Goal: Information Seeking & Learning: Learn about a topic

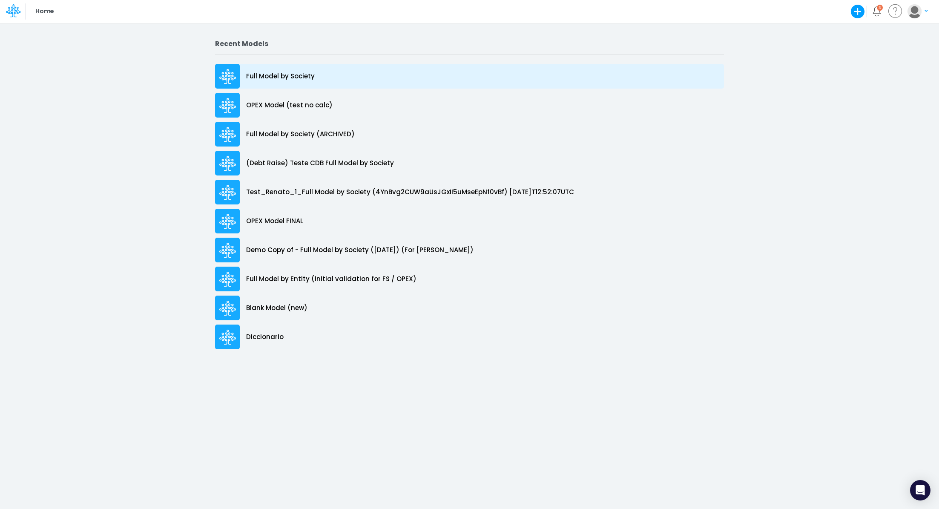
click at [291, 72] on p "Full Model by Society" at bounding box center [280, 77] width 69 height 10
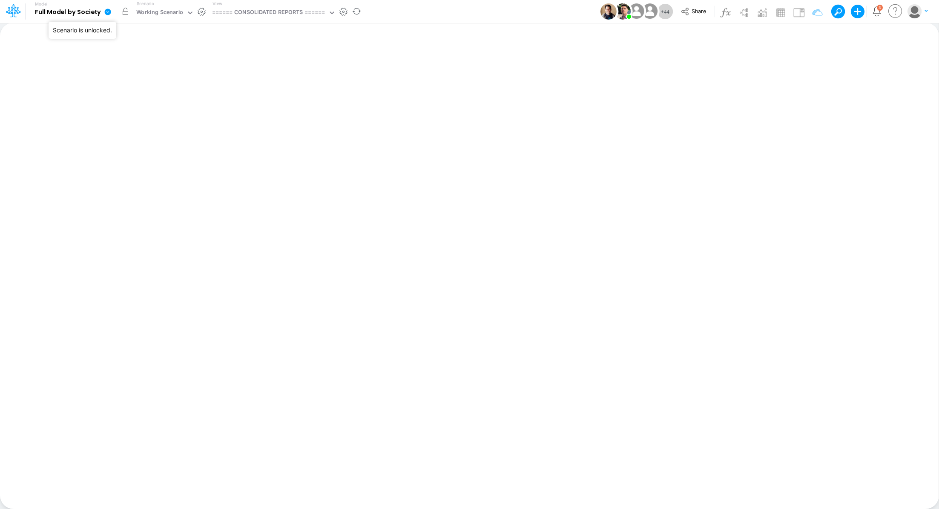
click at [125, 12] on button "button" at bounding box center [125, 11] width 15 height 15
click at [152, 11] on div "Working Scenario" at bounding box center [159, 13] width 47 height 10
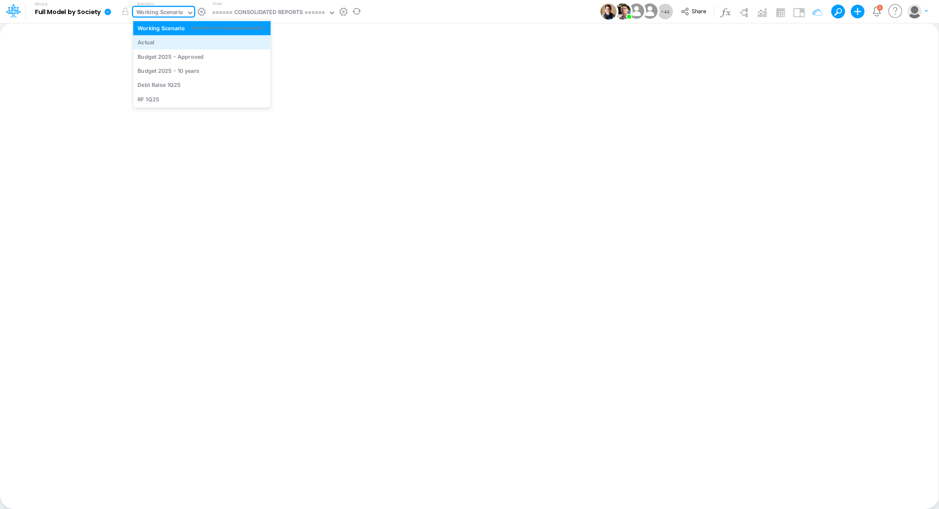
click at [158, 44] on div "Actual" at bounding box center [202, 42] width 129 height 8
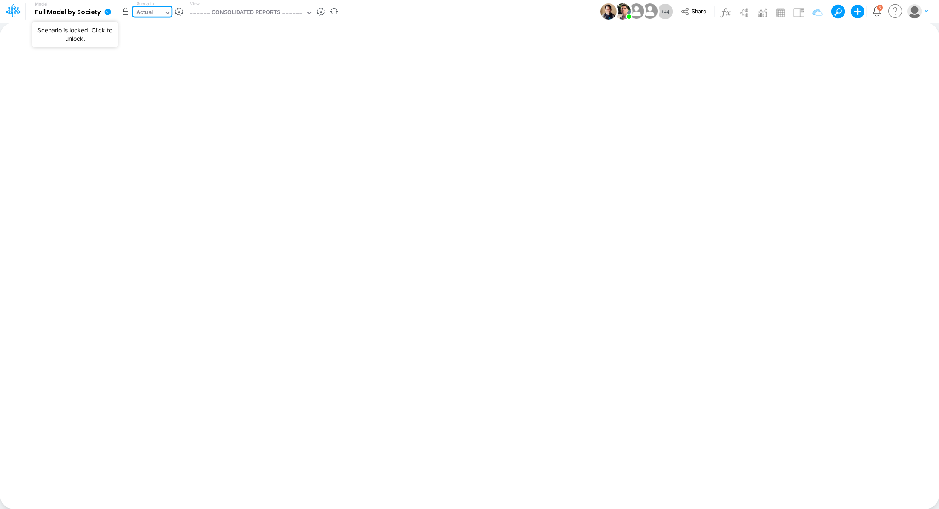
click at [124, 14] on button "button" at bounding box center [125, 11] width 15 height 15
click at [262, 16] on div "====== CONSOLIDATED REPORTS ======" at bounding box center [246, 13] width 113 height 10
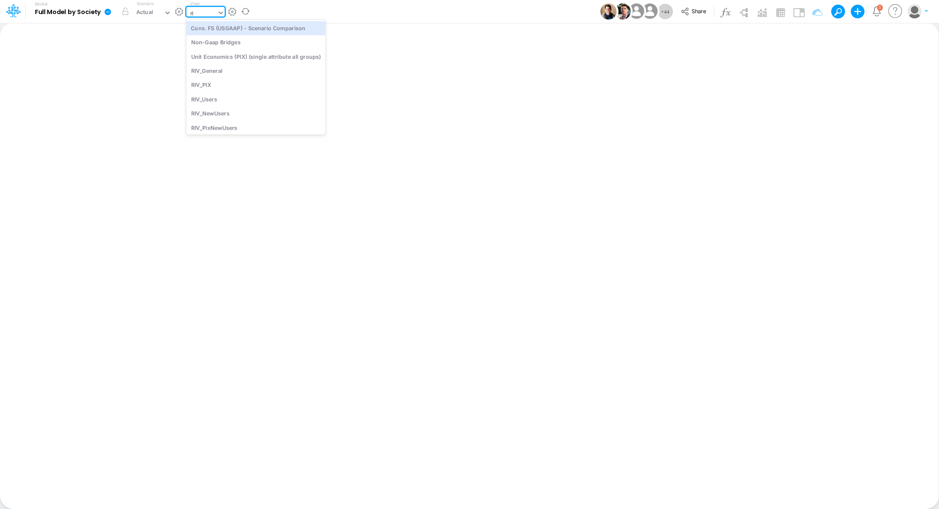
type input "riv"
click at [220, 32] on div "RIV_General" at bounding box center [244, 28] width 115 height 14
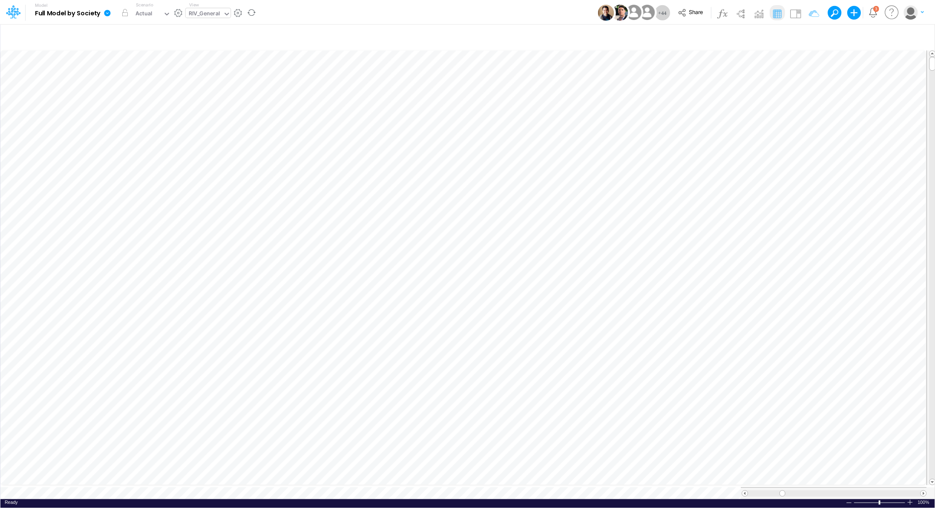
scroll to position [4, 1]
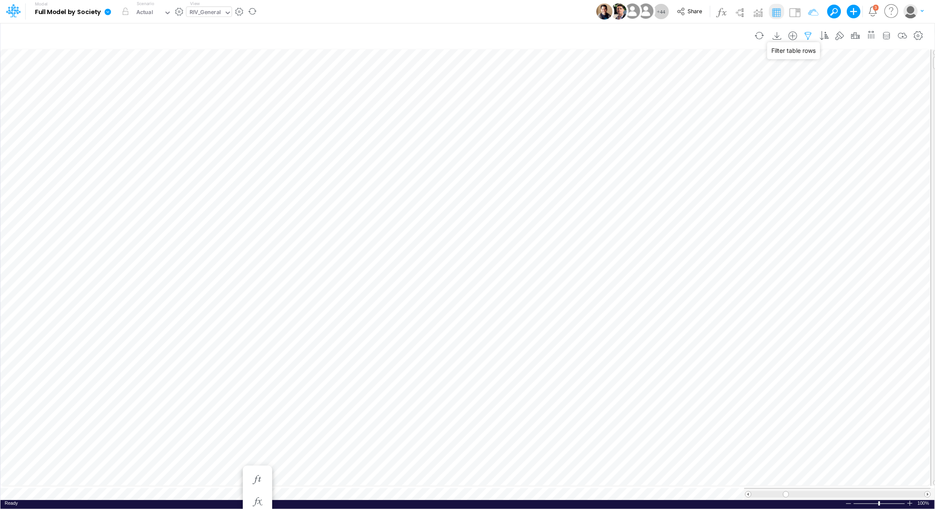
click at [815, 35] on icon "button" at bounding box center [808, 36] width 13 height 9
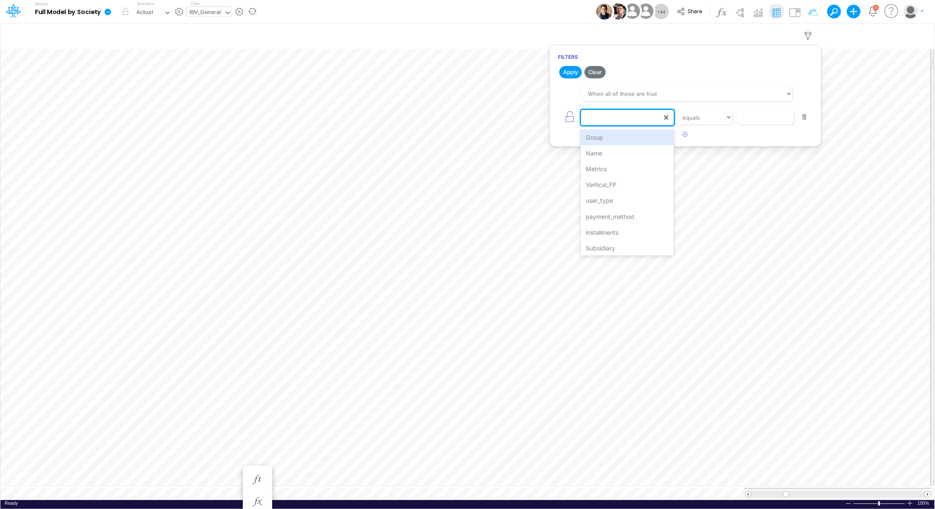
click at [623, 119] on div at bounding box center [621, 117] width 81 height 14
click at [625, 184] on div "Vertical_FP" at bounding box center [627, 185] width 93 height 16
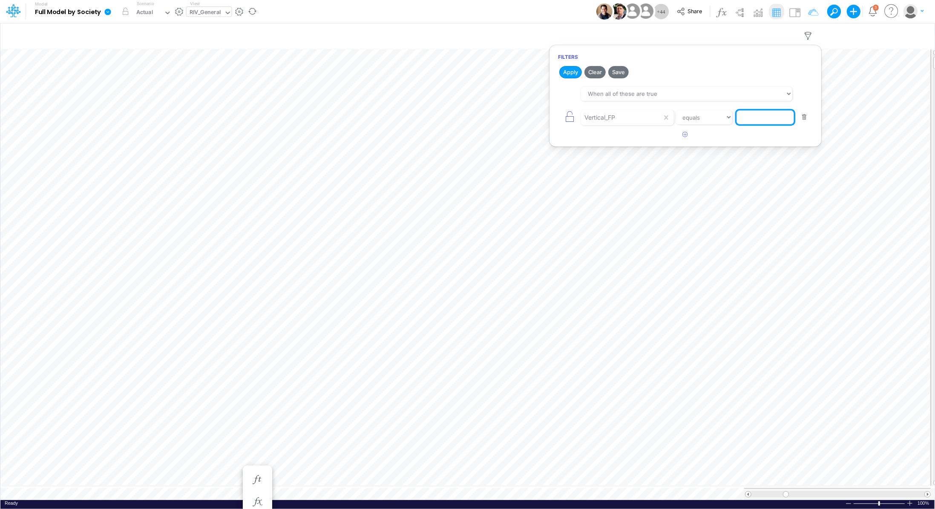
click at [761, 120] on input "text" at bounding box center [766, 117] width 58 height 14
paste input "Billpay - Conta"
type input "Billpay - Conta"
click at [574, 75] on button "Apply" at bounding box center [570, 72] width 23 height 12
click at [684, 135] on icon "button" at bounding box center [686, 135] width 6 height 6
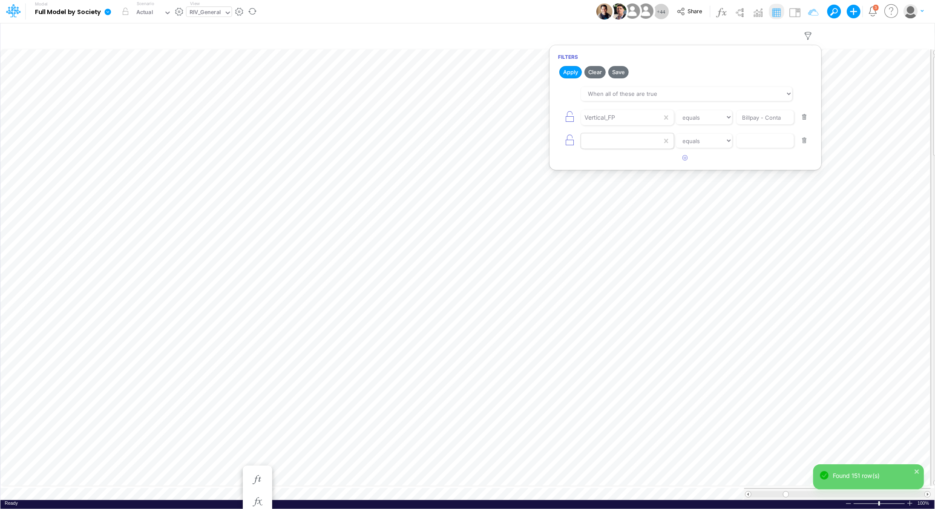
click at [627, 125] on div at bounding box center [621, 117] width 81 height 14
click at [614, 195] on div "Metrics" at bounding box center [627, 192] width 93 height 16
click at [742, 125] on input "text" at bounding box center [766, 117] width 58 height 14
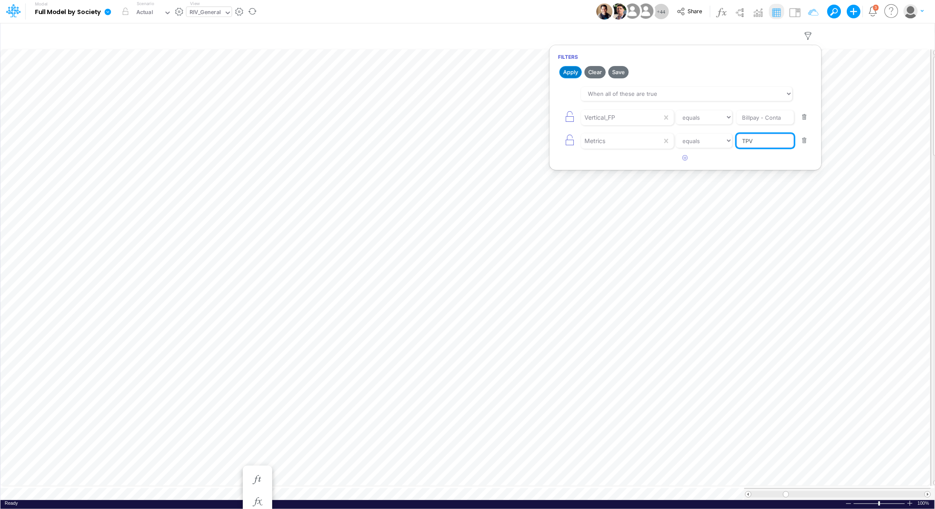
type input "TPV"
click at [569, 72] on button "Apply" at bounding box center [570, 72] width 23 height 12
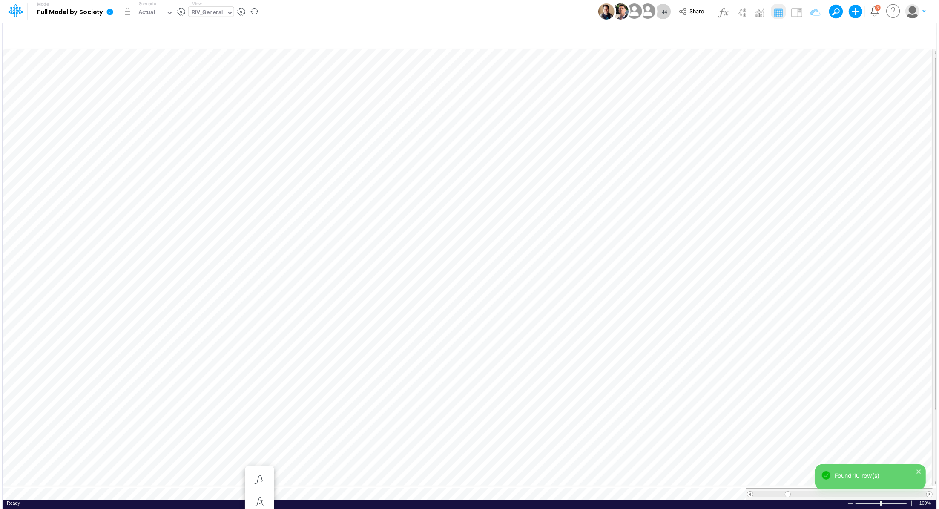
scroll to position [4, 1]
click at [749, 492] on span at bounding box center [749, 495] width 6 height 6
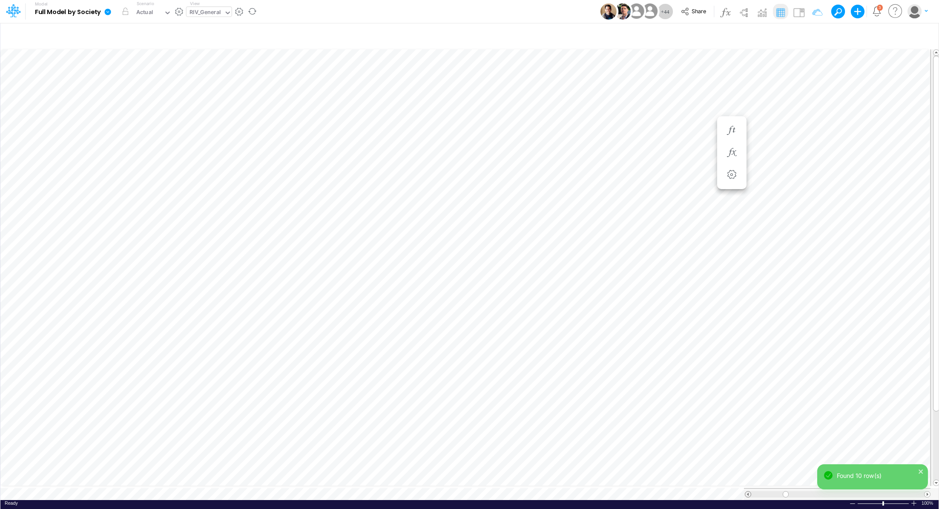
click at [749, 492] on span at bounding box center [749, 495] width 6 height 6
click at [925, 36] on icon "button" at bounding box center [922, 36] width 13 height 9
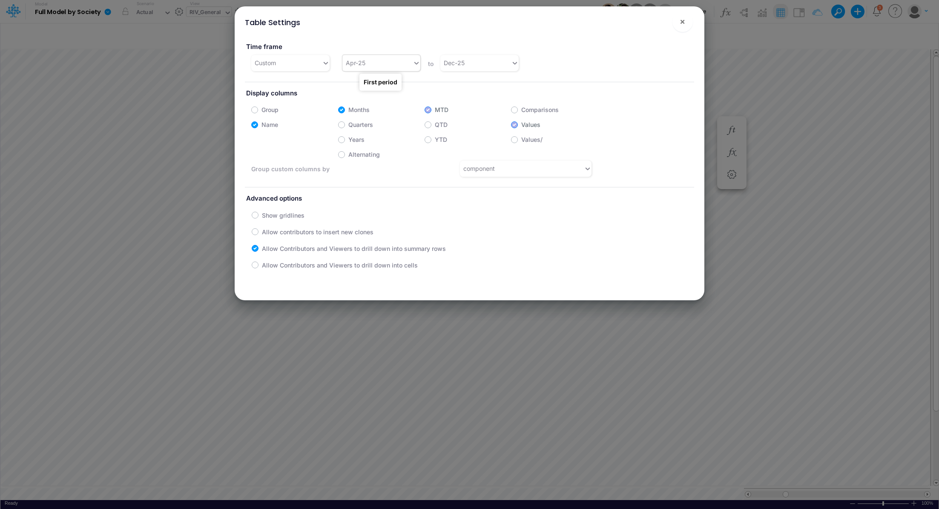
click at [413, 64] on icon at bounding box center [417, 63] width 8 height 9
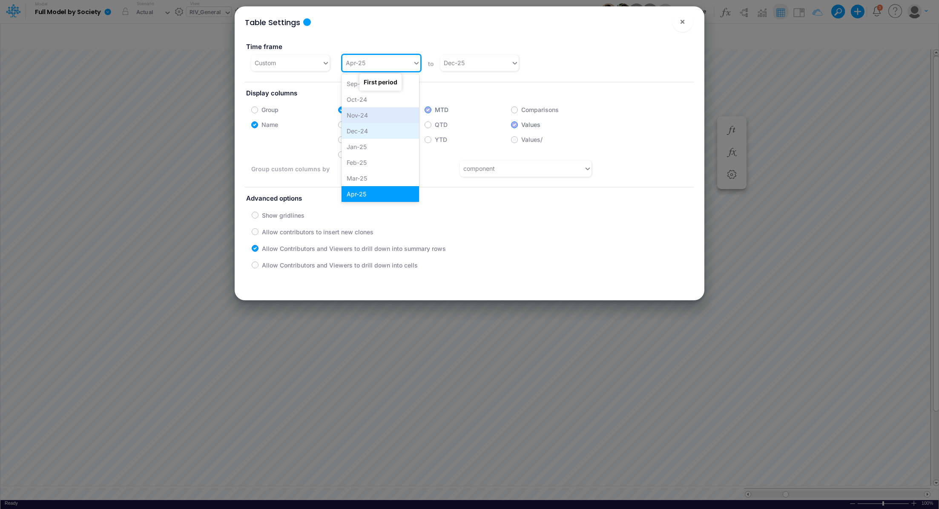
scroll to position [316, 0]
click at [379, 144] on div "Jan-25" at bounding box center [381, 147] width 78 height 16
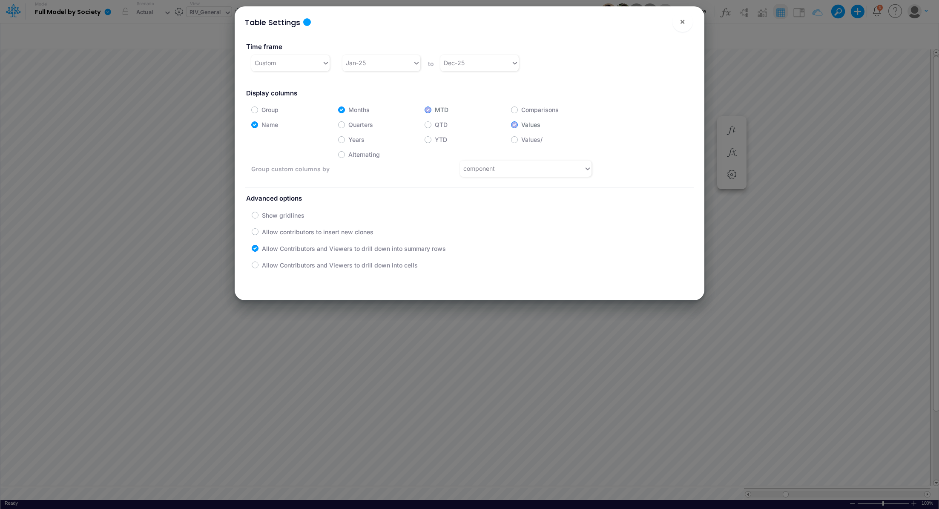
click at [800, 93] on div "Table Settings × Time frame Custom Jan-25 to Dec-25 Display columns Group Month…" at bounding box center [469, 254] width 939 height 509
click at [684, 23] on span "×" at bounding box center [683, 21] width 6 height 10
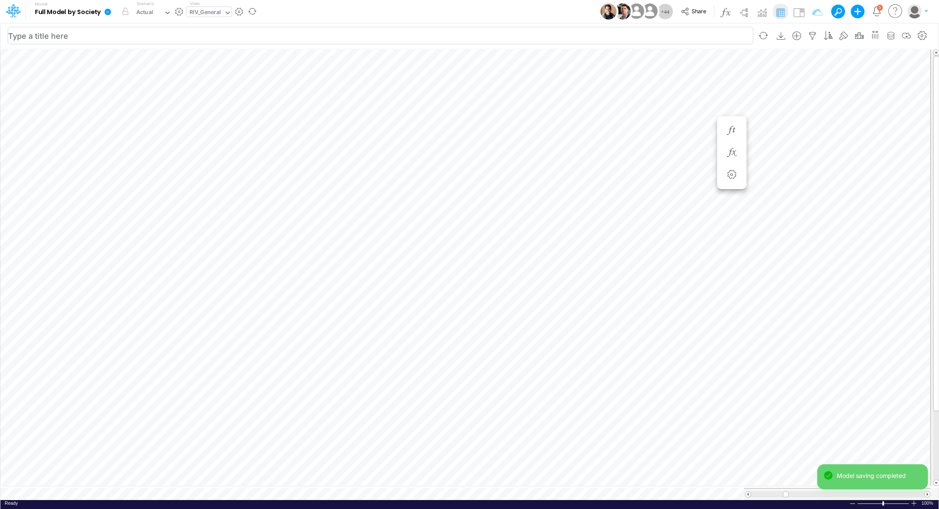
scroll to position [4, 1]
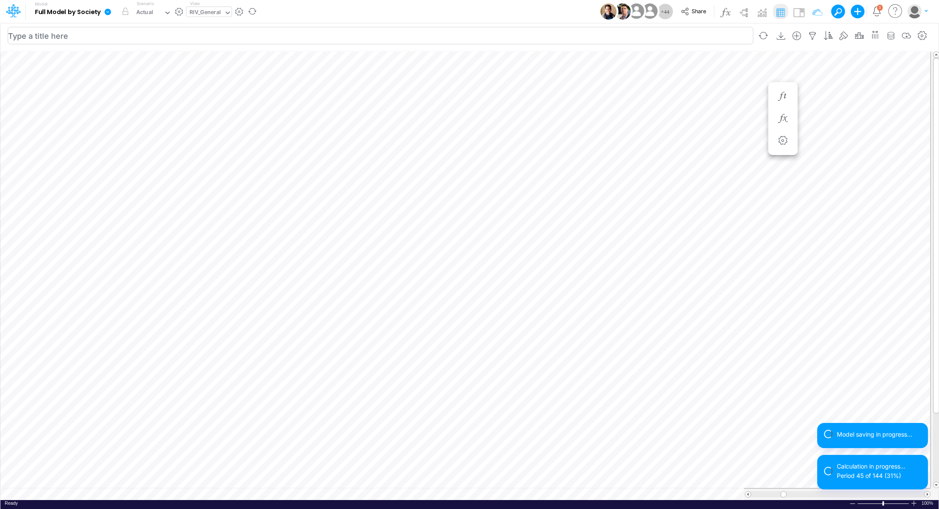
scroll to position [4, 1]
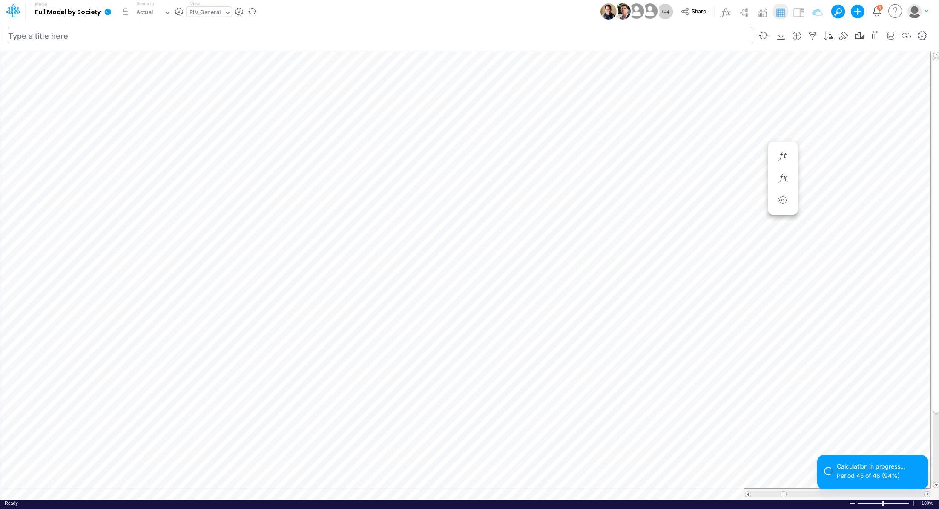
scroll to position [4, 1]
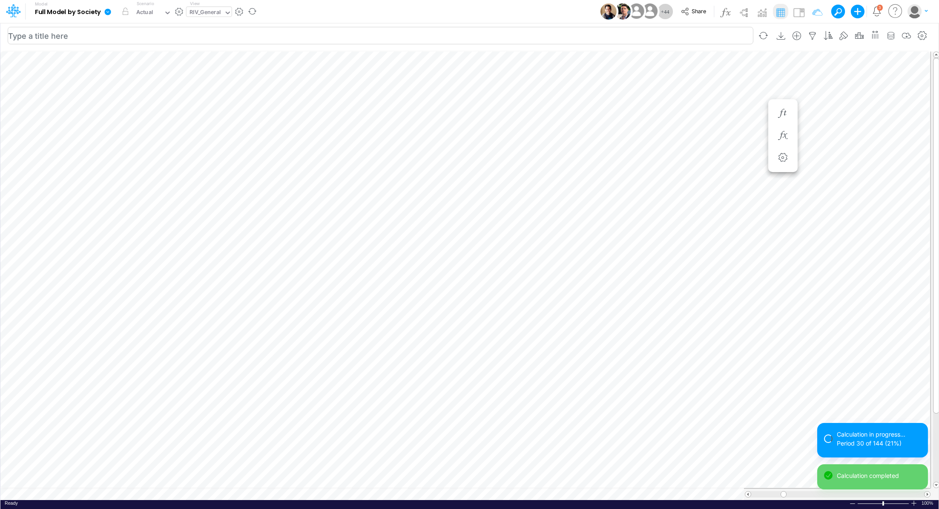
scroll to position [4, 1]
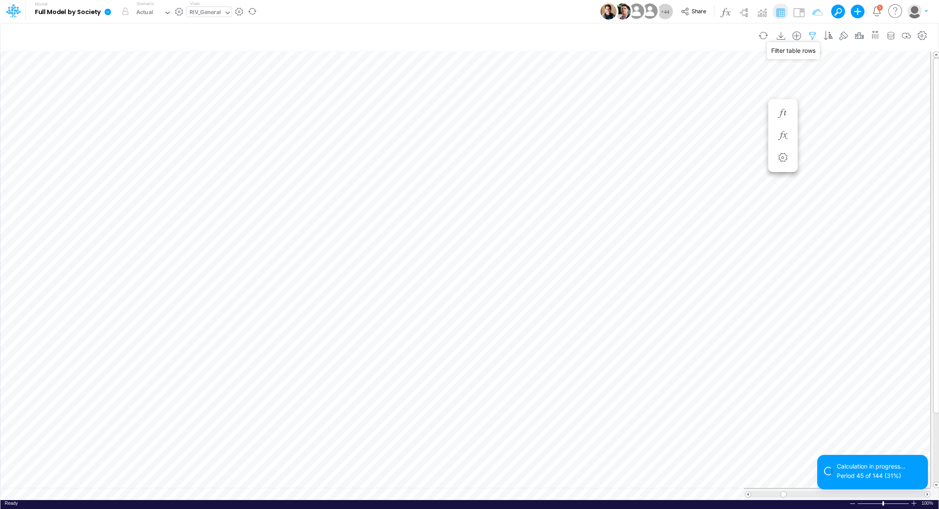
click at [811, 36] on icon "button" at bounding box center [812, 36] width 13 height 9
drag, startPoint x: 766, startPoint y: 116, endPoint x: 783, endPoint y: 116, distance: 16.6
click at [783, 116] on input "Billpay - Conta" at bounding box center [766, 117] width 58 height 14
type input "Billpay - Boletos"
click at [567, 72] on button "Apply" at bounding box center [570, 72] width 23 height 12
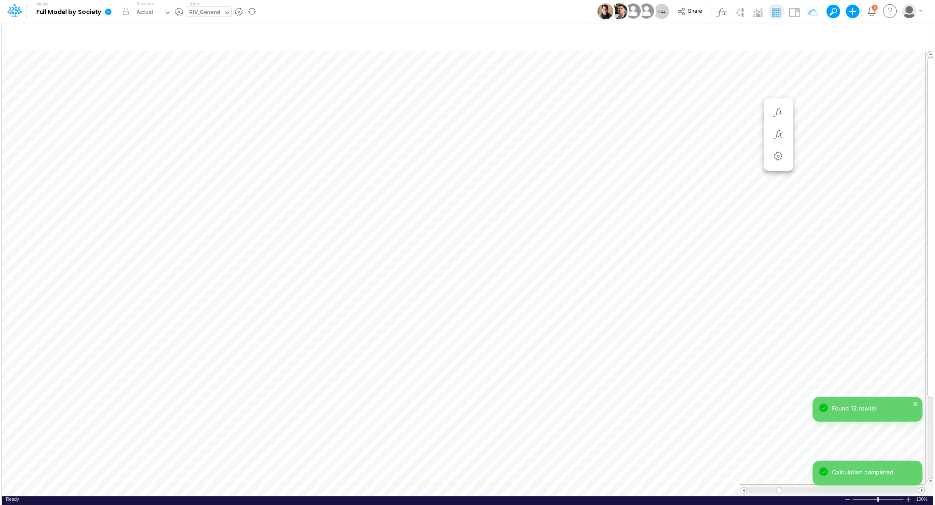
scroll to position [4, 1]
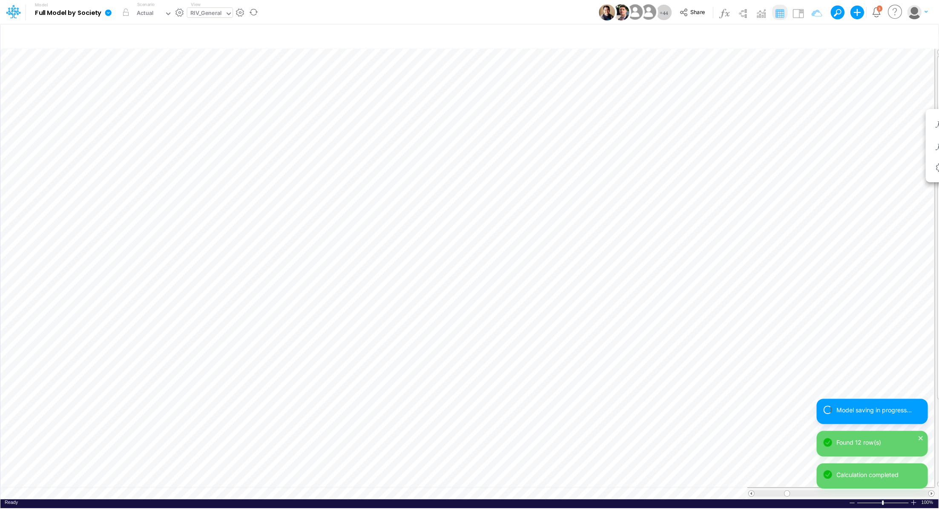
scroll to position [4, 1]
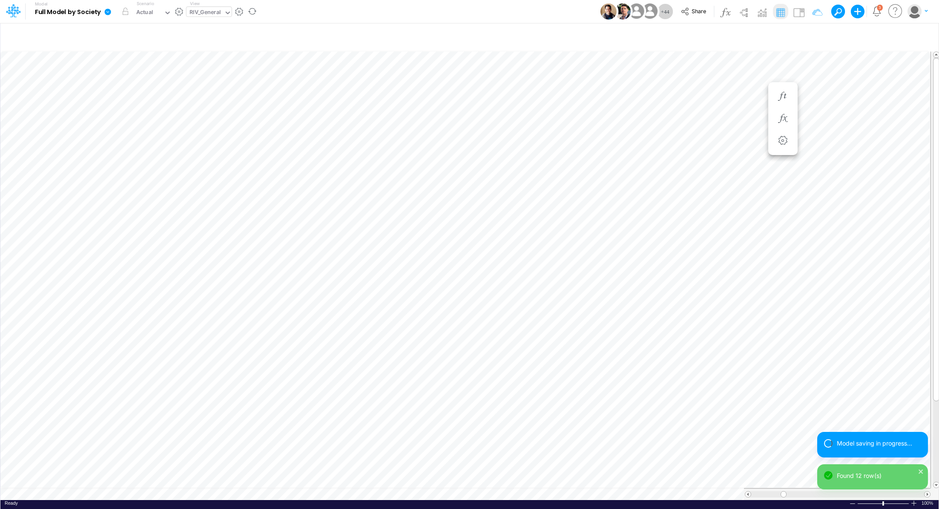
scroll to position [4, 1]
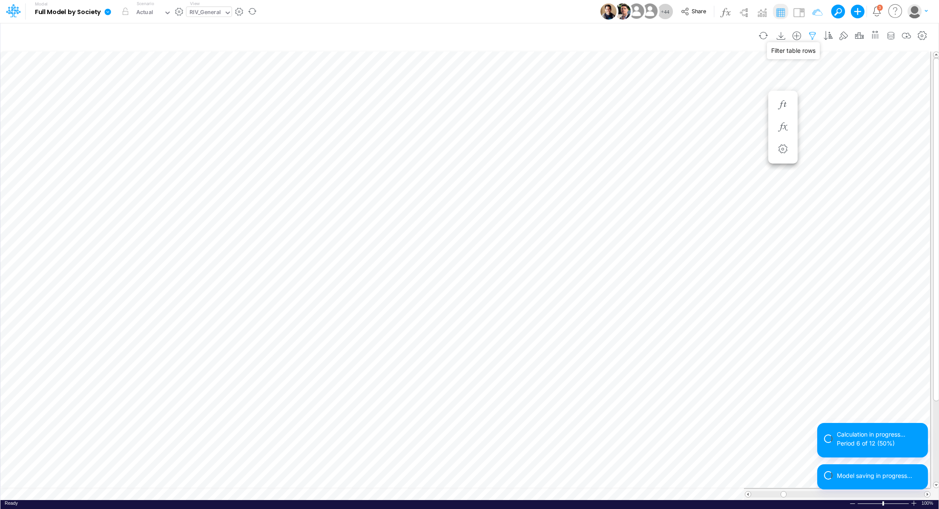
click at [815, 35] on icon "button" at bounding box center [812, 36] width 13 height 9
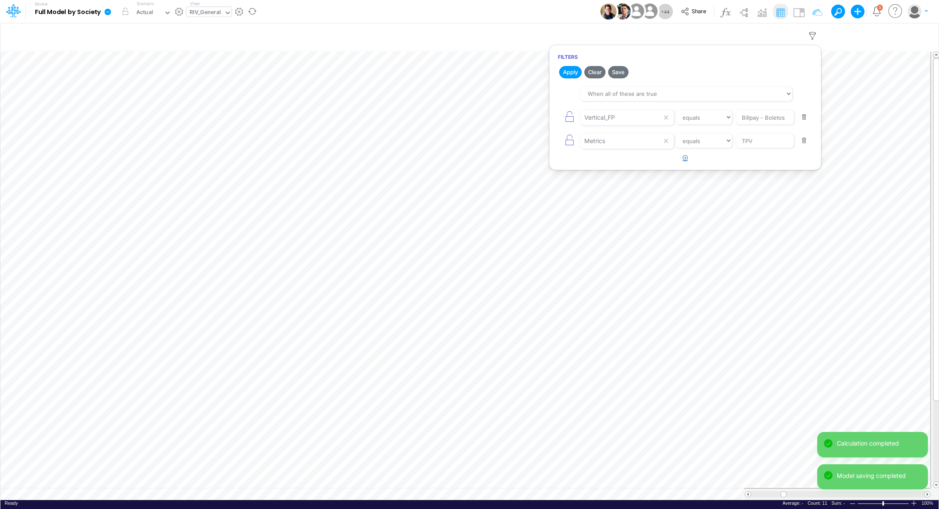
click at [684, 158] on icon "button" at bounding box center [686, 158] width 6 height 6
click at [627, 125] on div at bounding box center [621, 117] width 81 height 14
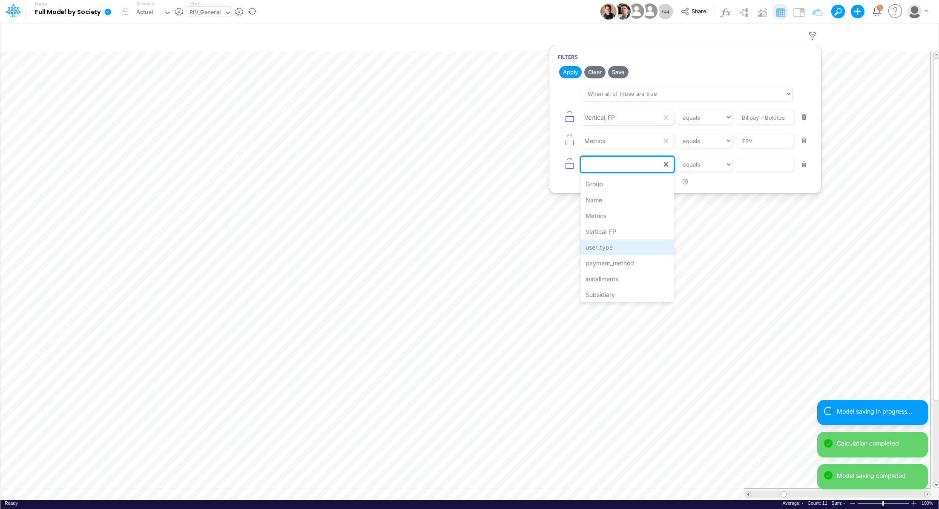
click at [628, 248] on div "user_type" at bounding box center [627, 247] width 93 height 16
click at [760, 125] on input "text" at bounding box center [766, 117] width 58 height 14
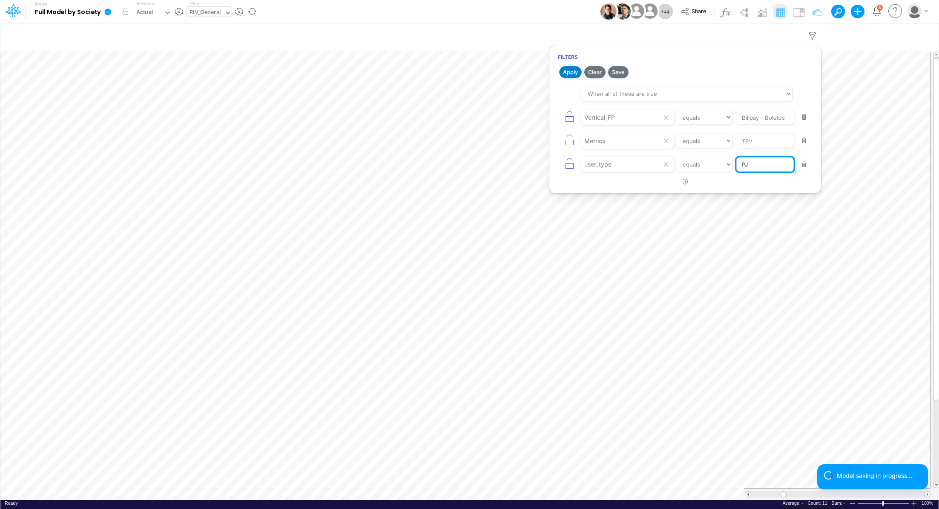
type input "PJ"
click at [569, 71] on button "Apply" at bounding box center [570, 72] width 23 height 12
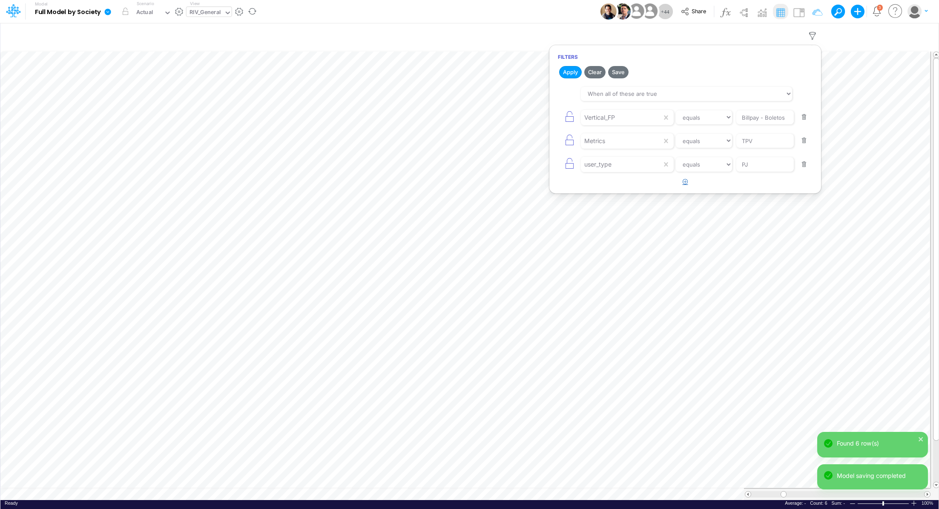
click at [684, 181] on icon "button" at bounding box center [686, 182] width 6 height 6
click at [612, 182] on div at bounding box center [621, 188] width 81 height 14
click at [627, 281] on div "payment_method" at bounding box center [627, 287] width 93 height 16
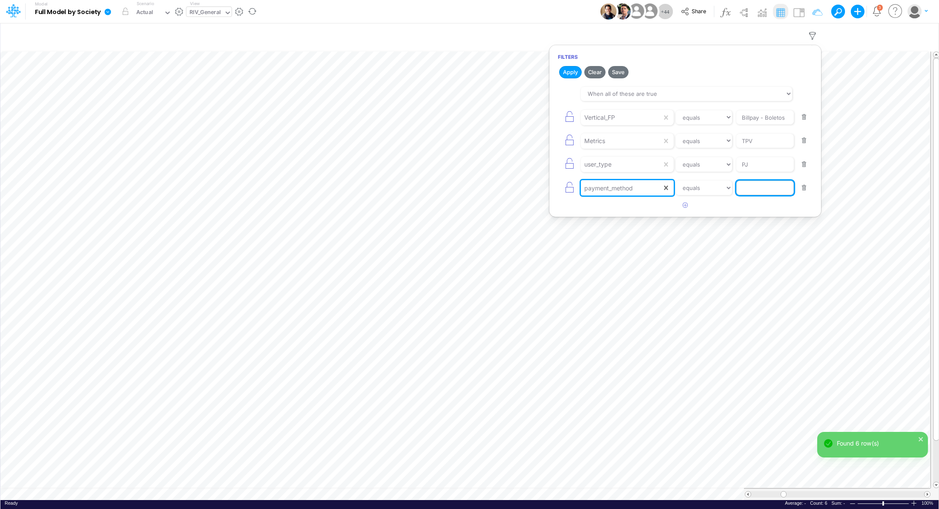
click at [747, 125] on input "text" at bounding box center [766, 117] width 58 height 14
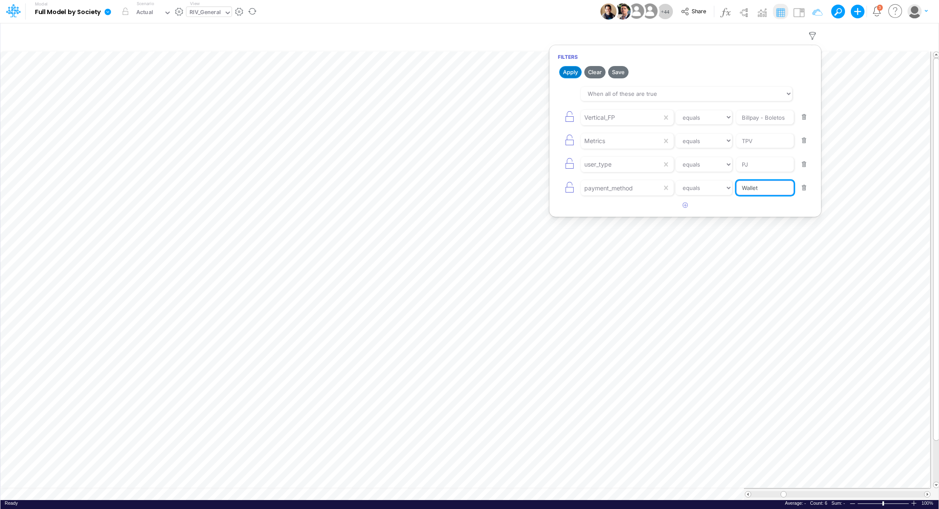
type input "Wallet"
click at [565, 72] on button "Apply" at bounding box center [570, 72] width 23 height 12
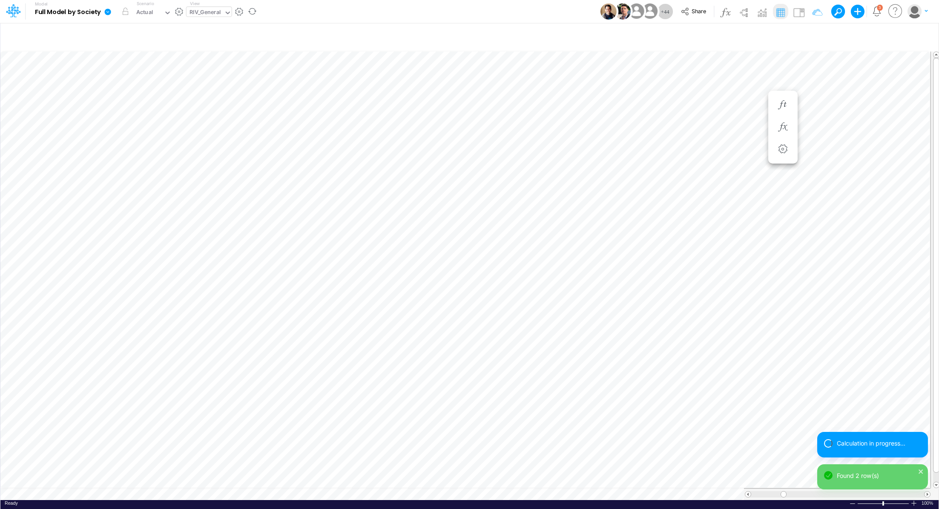
scroll to position [4, 1]
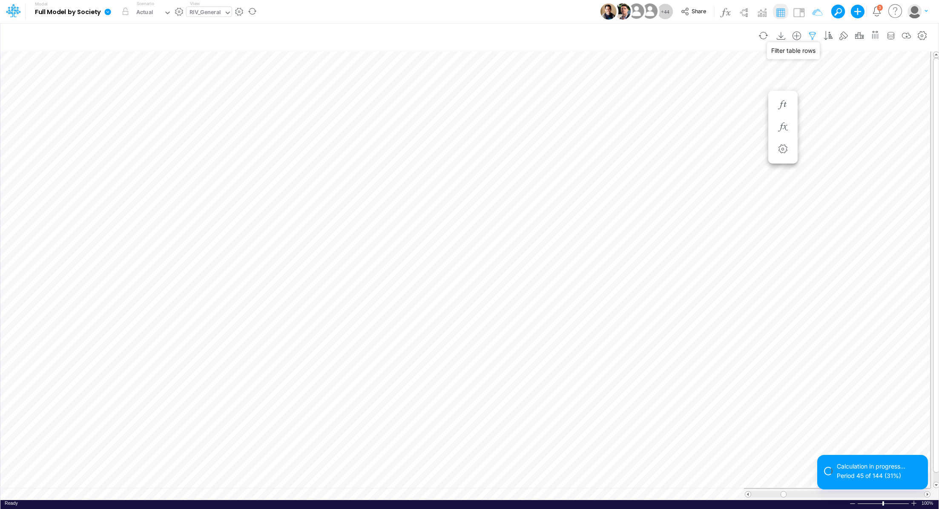
click at [814, 33] on icon "button" at bounding box center [812, 36] width 13 height 9
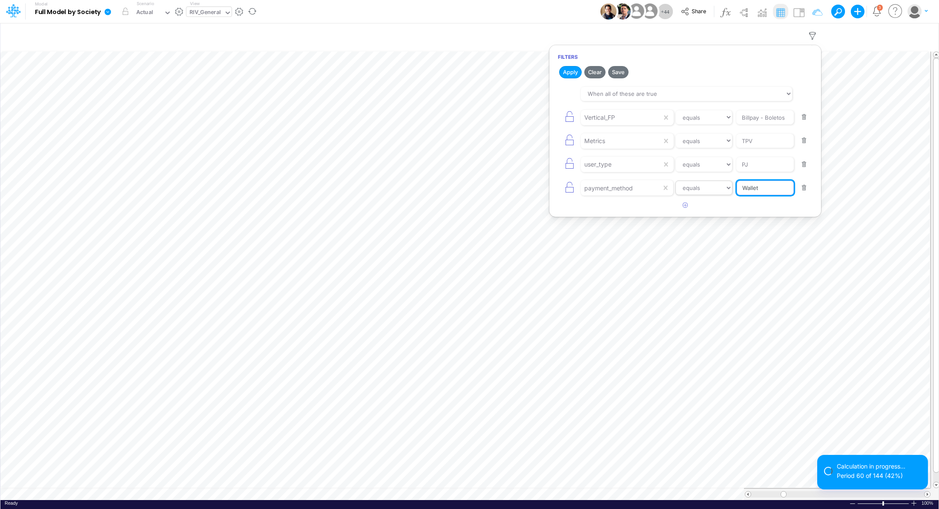
drag, startPoint x: 777, startPoint y: 186, endPoint x: 724, endPoint y: 183, distance: 53.4
click at [724, 183] on div "payment_method equals not equal starts with ends with contains [PERSON_NAME]" at bounding box center [685, 188] width 255 height 19
type input "CC"
click at [570, 75] on button "Apply" at bounding box center [570, 72] width 23 height 12
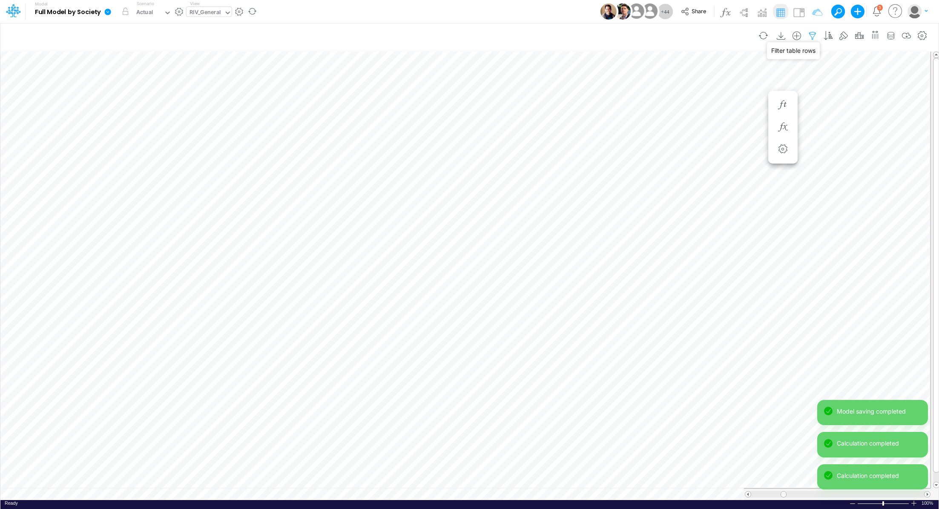
click at [815, 37] on icon "button" at bounding box center [812, 36] width 13 height 9
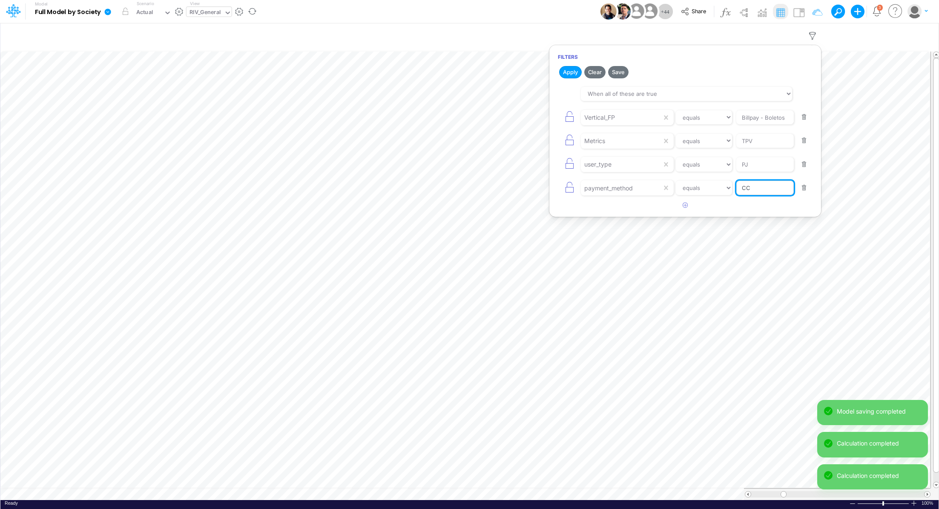
click at [763, 125] on input "CC" at bounding box center [766, 117] width 58 height 14
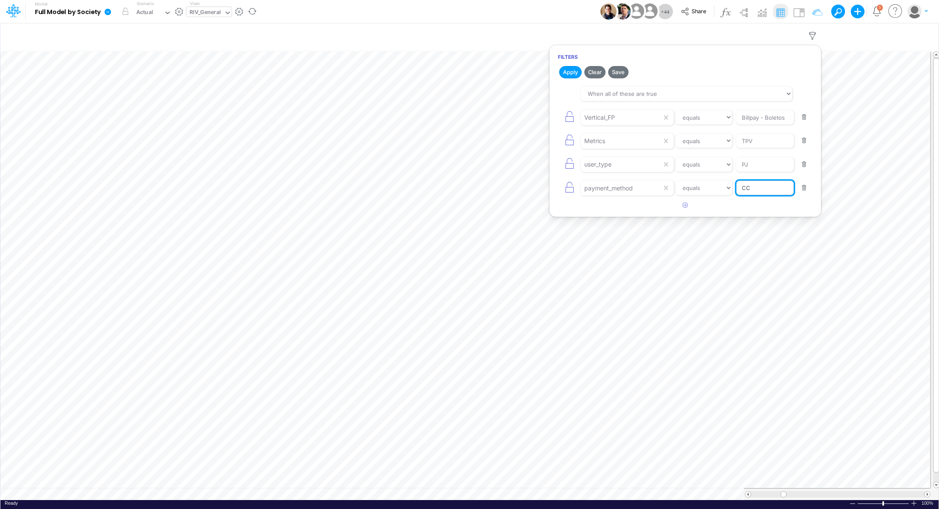
type input "cc rp"
click at [567, 74] on button "Apply" at bounding box center [570, 72] width 23 height 12
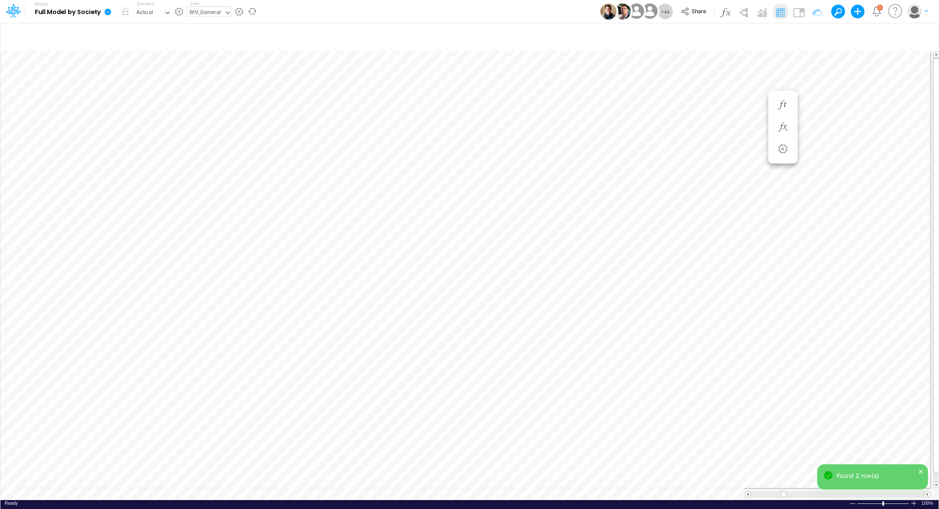
scroll to position [4, 1]
click at [813, 36] on icon "button" at bounding box center [812, 36] width 13 height 9
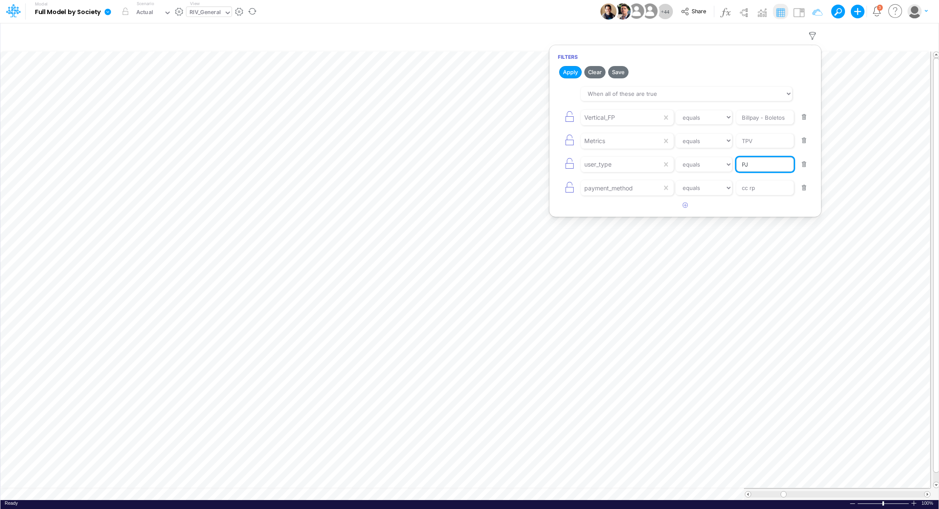
click at [757, 125] on input "PJ" at bounding box center [766, 117] width 58 height 14
type input "PF"
click at [570, 70] on button "Apply" at bounding box center [570, 72] width 23 height 12
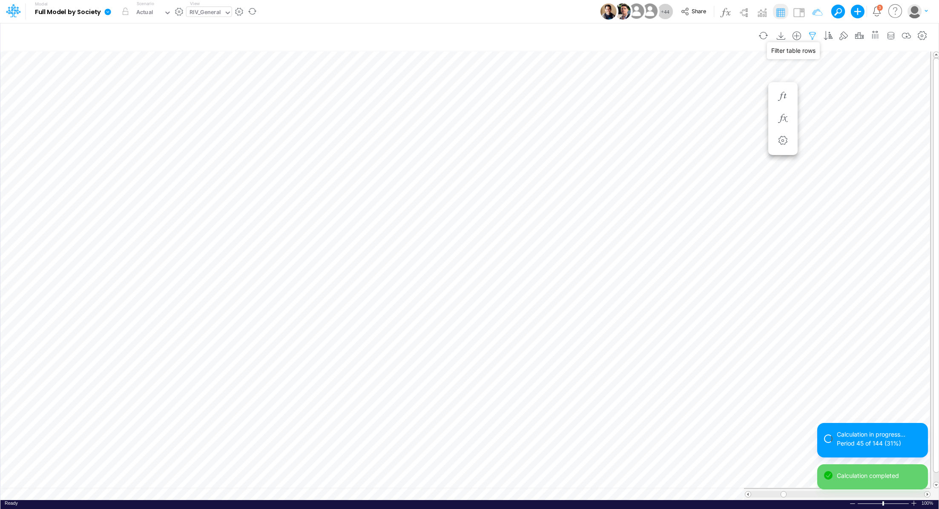
click at [815, 38] on icon "button" at bounding box center [812, 36] width 13 height 9
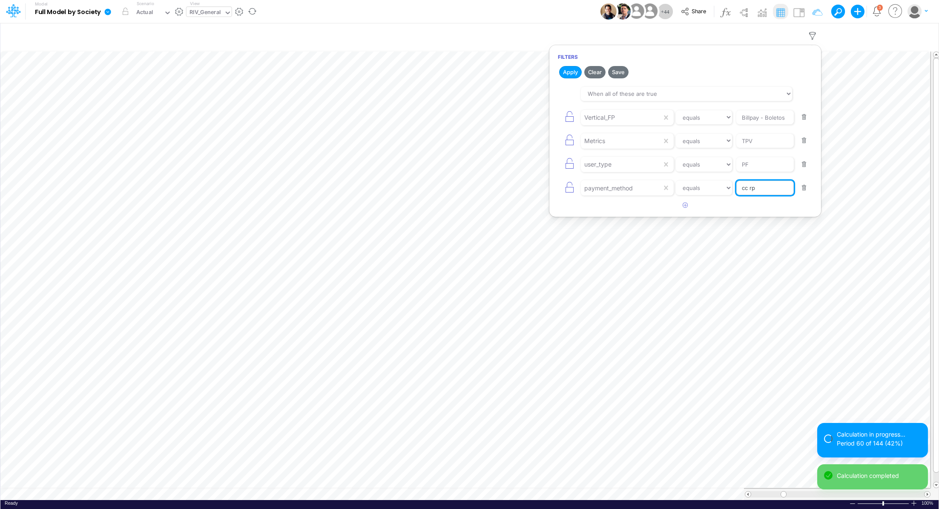
drag, startPoint x: 775, startPoint y: 187, endPoint x: 761, endPoint y: 189, distance: 13.4
click at [754, 125] on input "cc rp" at bounding box center [766, 117] width 58 height 14
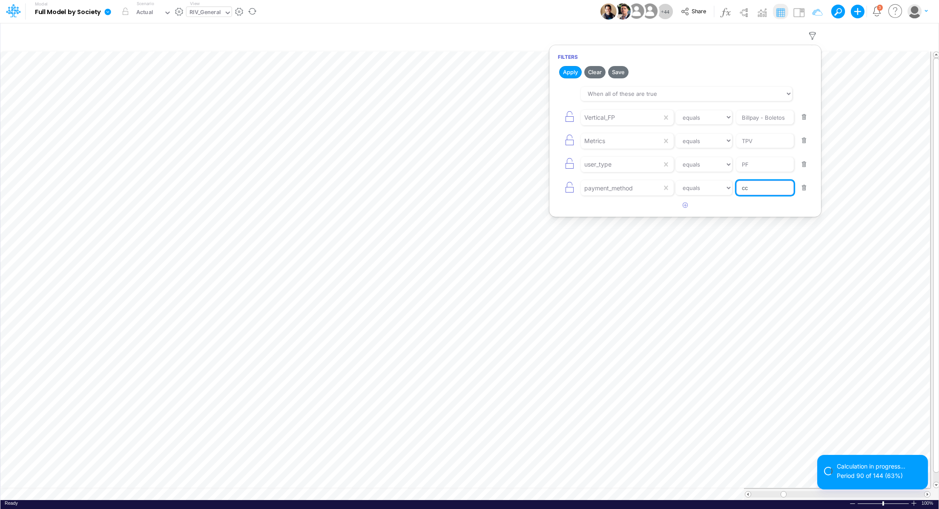
type input "CC"
click at [575, 68] on button "Apply" at bounding box center [570, 72] width 23 height 12
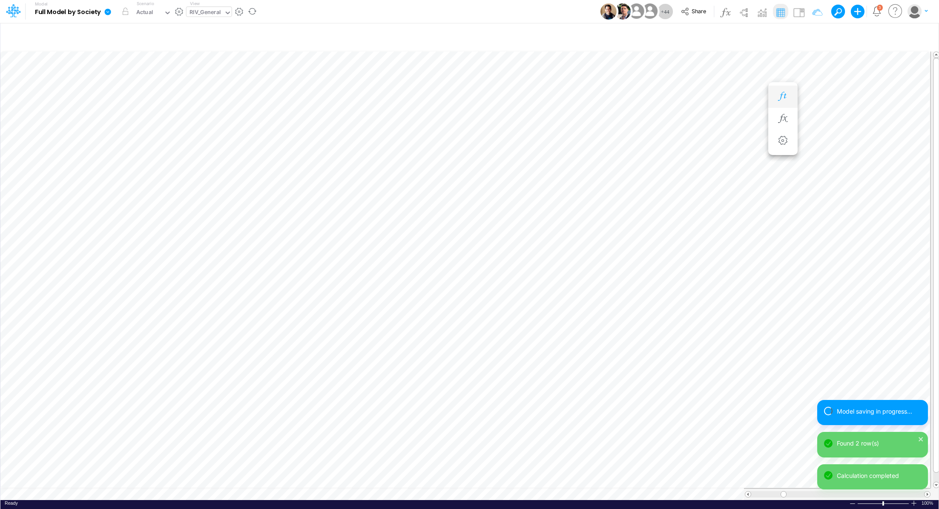
scroll to position [4, 1]
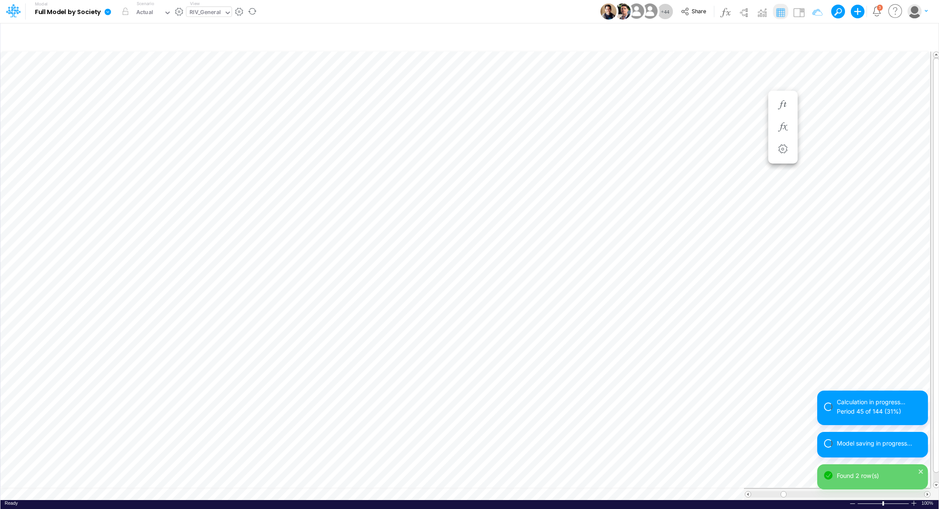
scroll to position [4, 1]
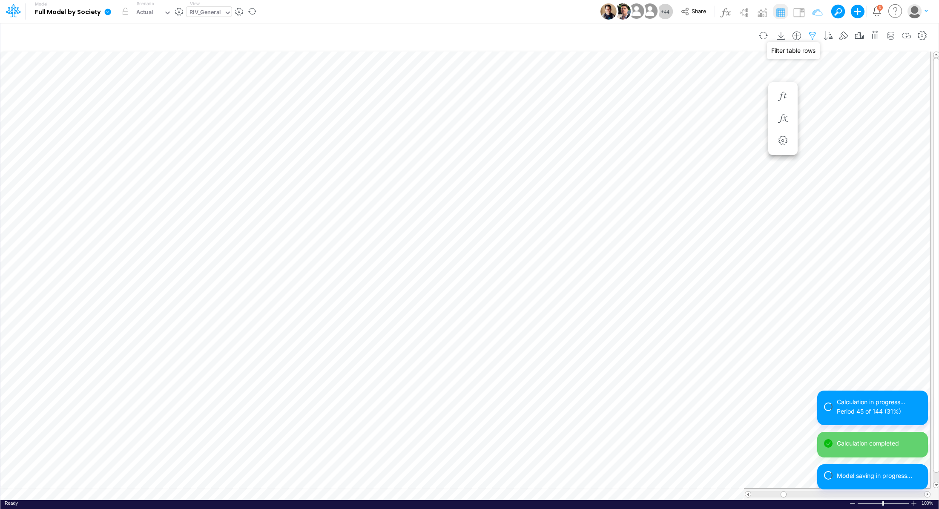
click at [816, 37] on icon "button" at bounding box center [812, 36] width 13 height 9
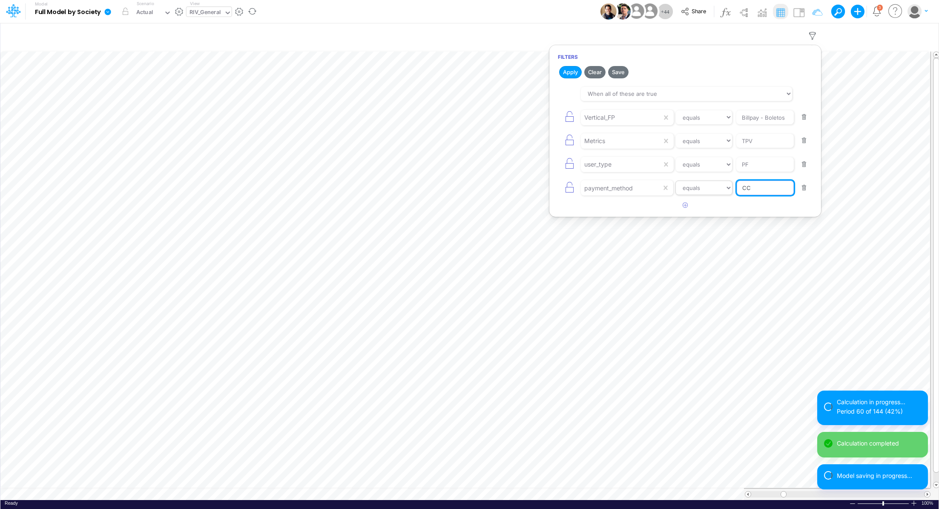
drag, startPoint x: 774, startPoint y: 187, endPoint x: 731, endPoint y: 183, distance: 42.3
click at [731, 183] on div "payment_method equals not equal starts with ends with contains CC" at bounding box center [685, 188] width 255 height 19
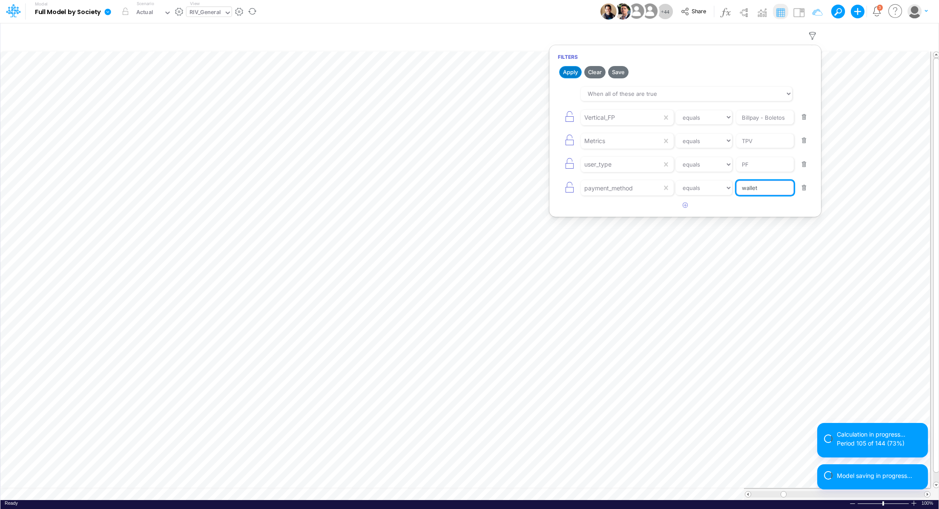
type input "wallet"
click at [562, 72] on button "Apply" at bounding box center [570, 72] width 23 height 12
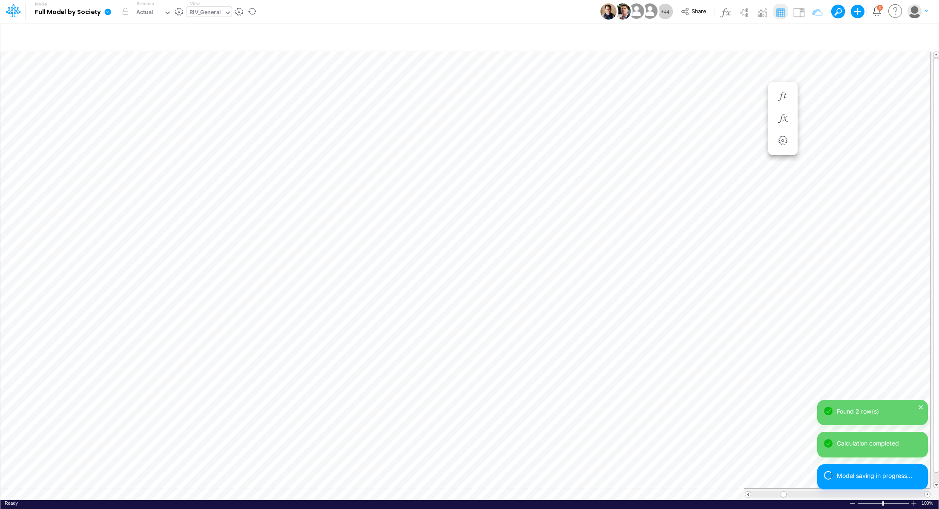
scroll to position [4, 1]
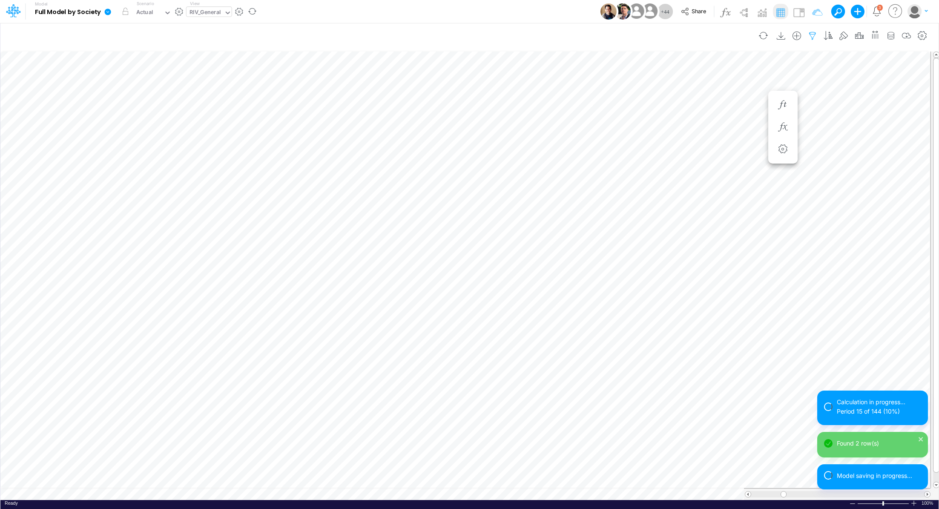
click at [816, 40] on button "button" at bounding box center [813, 35] width 16 height 17
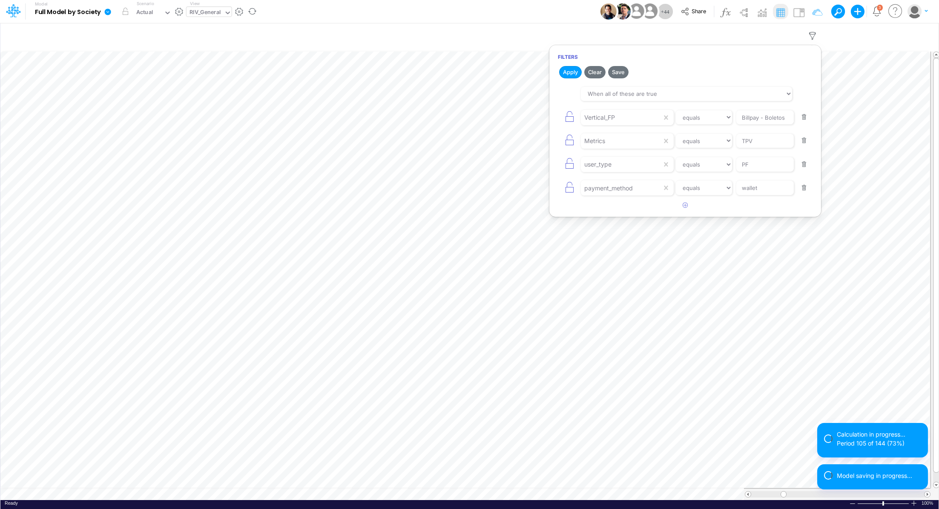
click at [804, 186] on button "button" at bounding box center [804, 188] width 17 height 12
click at [806, 161] on button "button" at bounding box center [804, 165] width 17 height 12
click at [648, 125] on div "Metrics" at bounding box center [621, 117] width 81 height 14
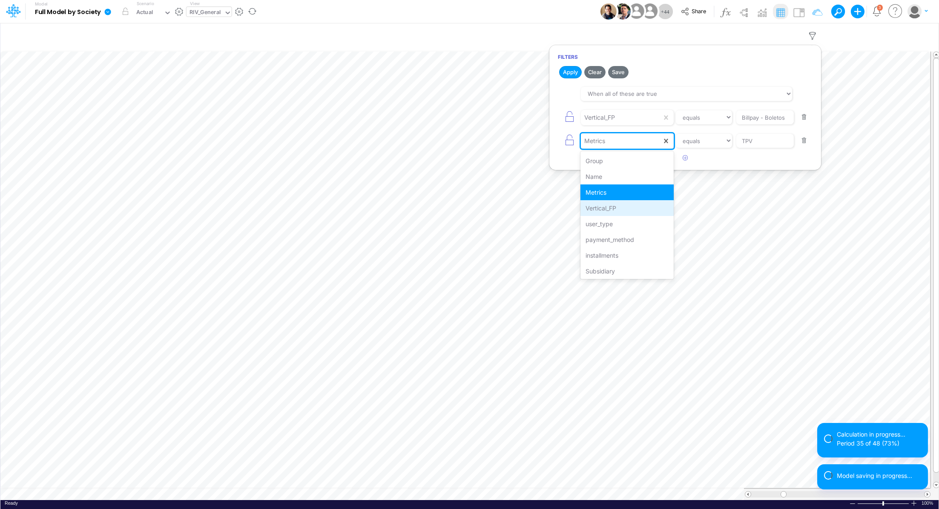
click at [628, 206] on div "Vertical_FP" at bounding box center [627, 208] width 93 height 16
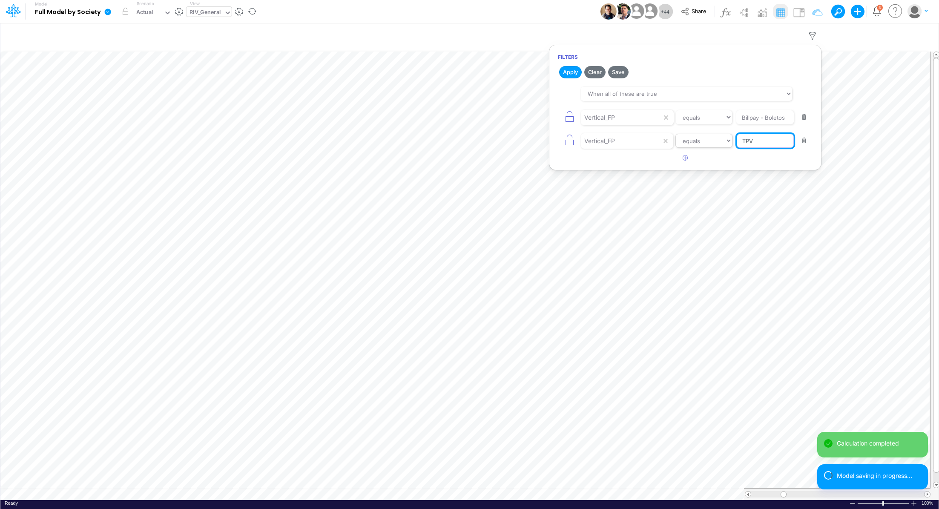
drag, startPoint x: 758, startPoint y: 140, endPoint x: 694, endPoint y: 140, distance: 63.9
click at [694, 140] on div "Vertical_FP equals not equal starts with ends with contains TPV" at bounding box center [685, 140] width 255 height 19
type input "Billpay - Conta"
click at [569, 68] on button "Apply" at bounding box center [570, 72] width 23 height 12
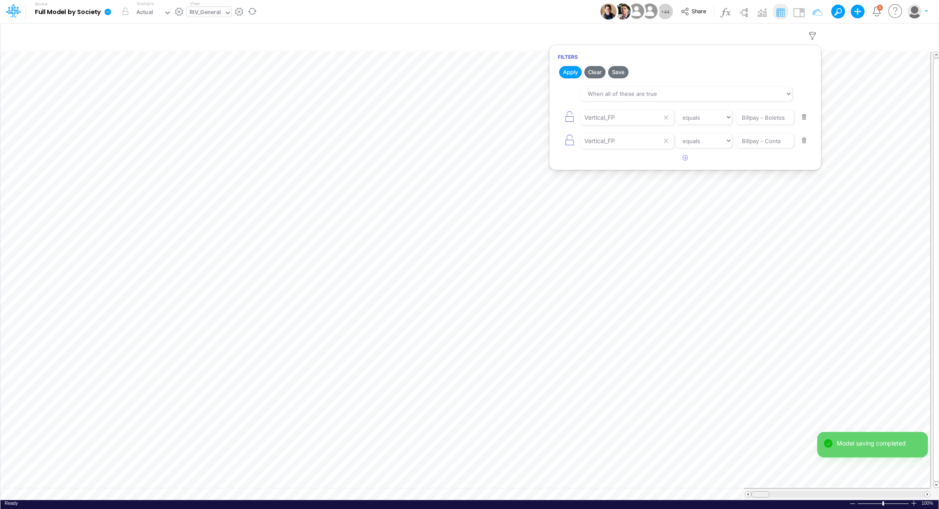
click at [726, 488] on tr at bounding box center [465, 494] width 930 height 12
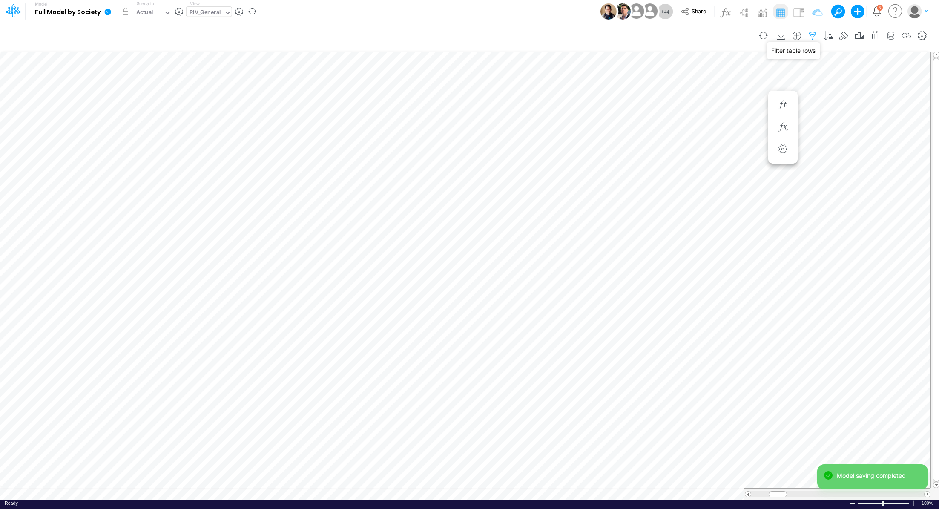
click at [816, 34] on icon "button" at bounding box center [812, 36] width 13 height 9
click at [804, 142] on button "button" at bounding box center [804, 141] width 17 height 12
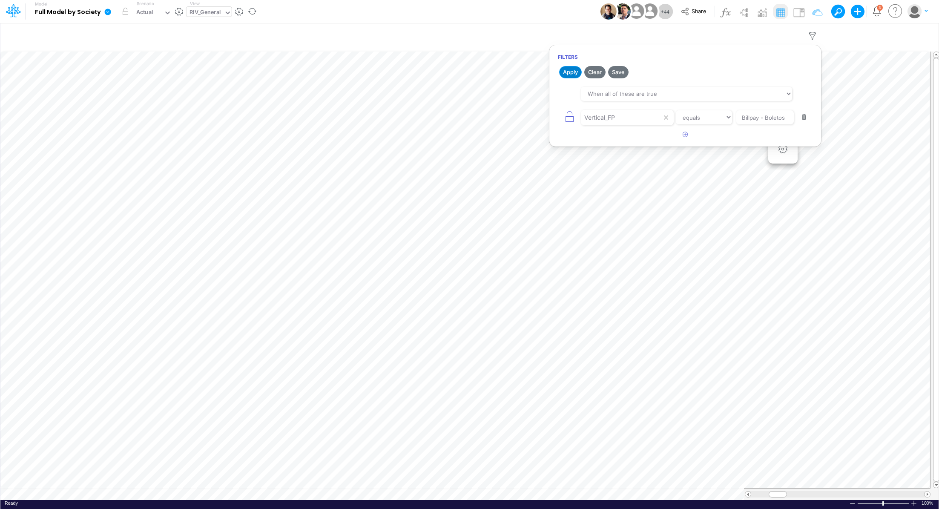
click at [562, 72] on button "Apply" at bounding box center [570, 72] width 23 height 12
click at [687, 135] on icon "button" at bounding box center [686, 135] width 6 height 6
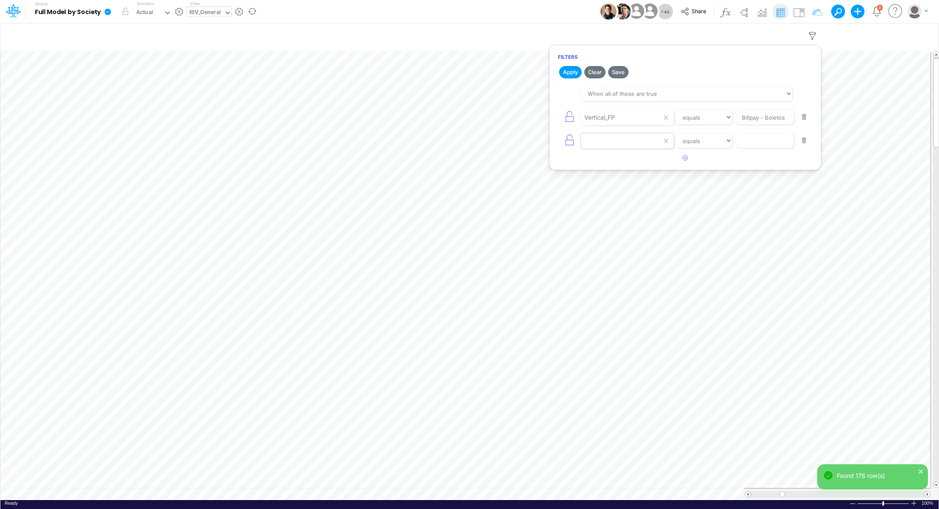
click at [633, 125] on div at bounding box center [621, 117] width 81 height 14
type input "ver"
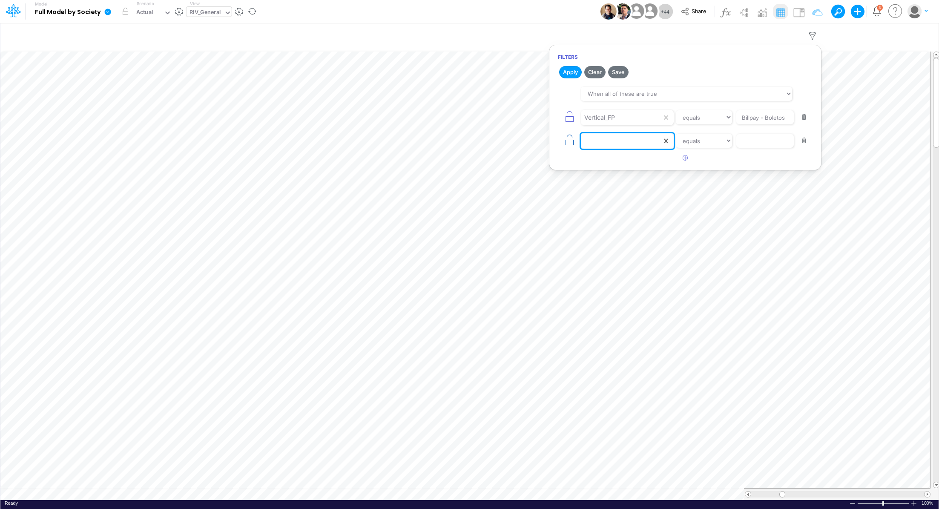
drag, startPoint x: 629, startPoint y: 137, endPoint x: 578, endPoint y: 137, distance: 51.1
click at [578, 137] on div "0 results available. Select is focused ,type to refine list, press Down to open…" at bounding box center [685, 140] width 255 height 19
type input "Ver"
click at [804, 139] on button "button" at bounding box center [804, 141] width 17 height 12
click at [683, 135] on icon "button" at bounding box center [686, 135] width 6 height 6
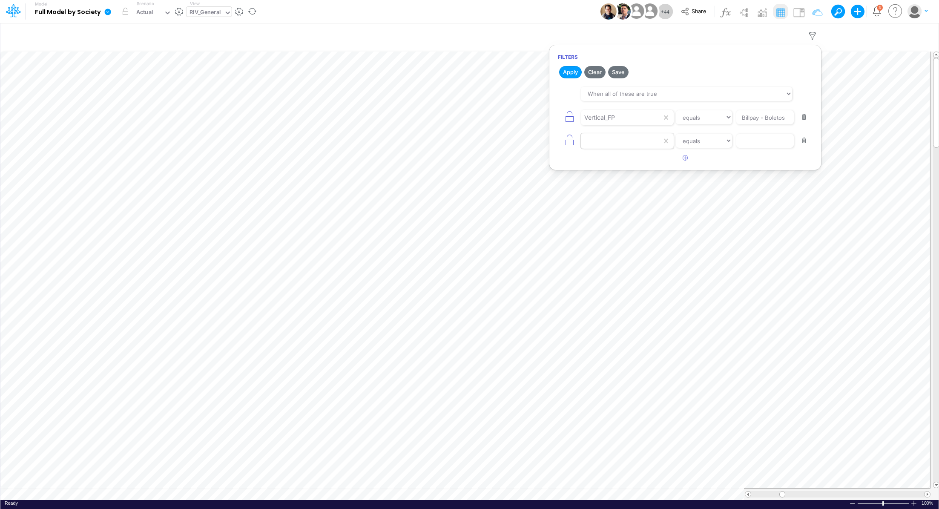
click at [604, 125] on div at bounding box center [621, 117] width 81 height 14
click at [804, 141] on button "button" at bounding box center [804, 141] width 17 height 12
click at [571, 71] on button "Apply" at bounding box center [570, 72] width 23 height 12
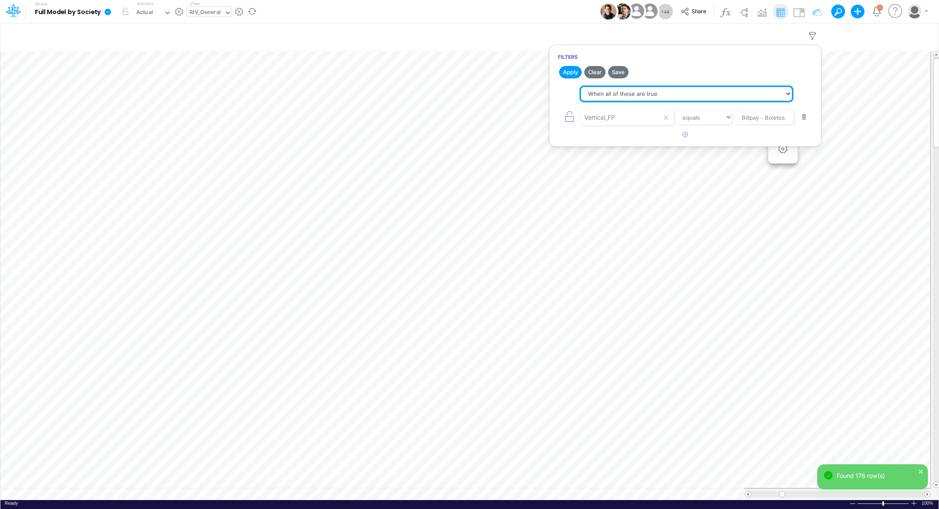
click at [663, 93] on select "When all of these are true When any of these are true" at bounding box center [686, 94] width 211 height 14
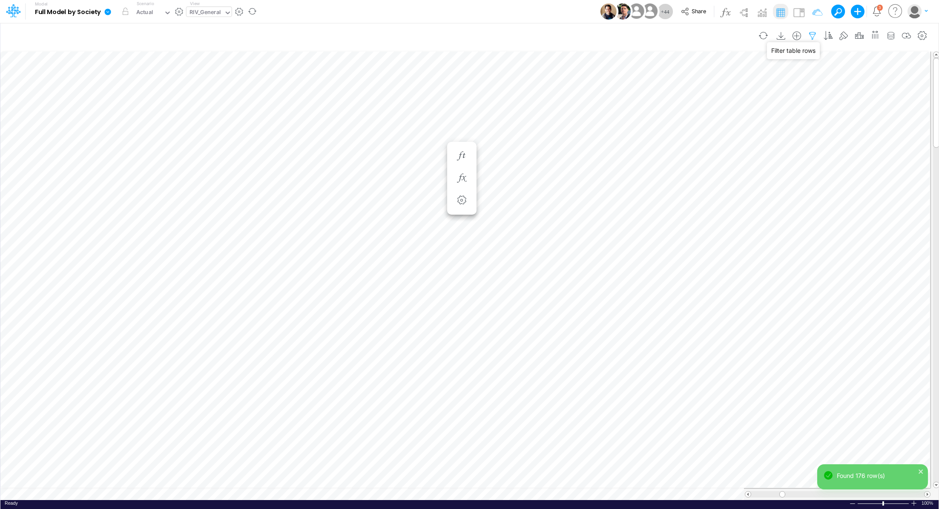
click at [812, 35] on icon "button" at bounding box center [812, 36] width 13 height 9
click at [685, 137] on button "button" at bounding box center [685, 135] width 17 height 14
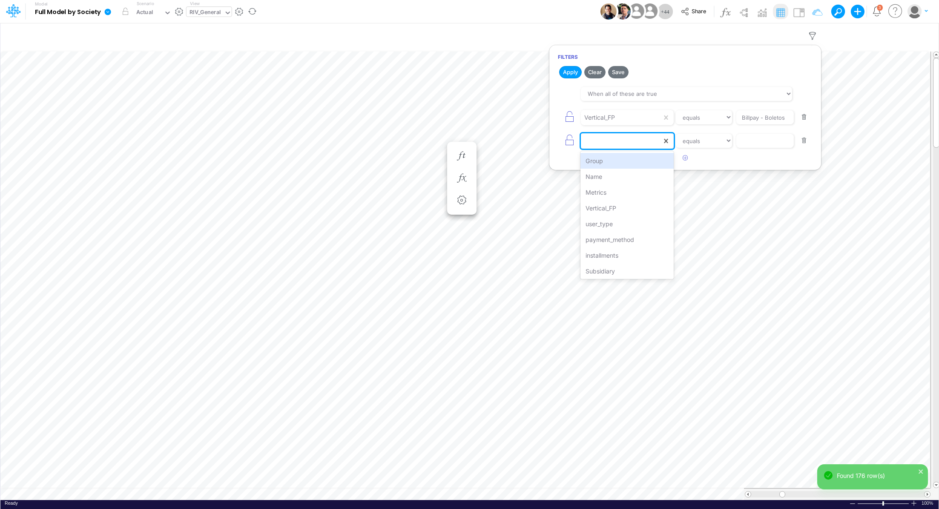
click at [619, 142] on div at bounding box center [621, 141] width 81 height 14
click at [619, 191] on div "Metrics" at bounding box center [627, 192] width 93 height 16
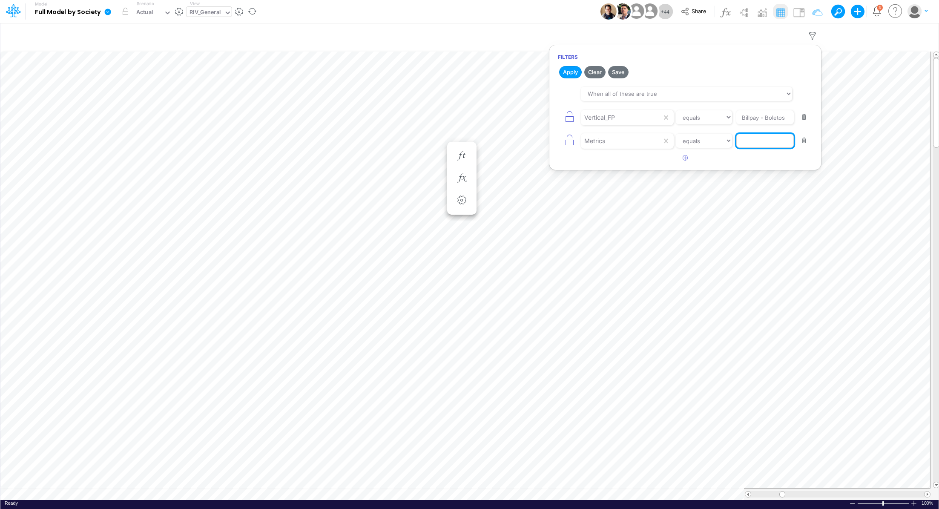
click at [762, 125] on input "text" at bounding box center [766, 117] width 58 height 14
type input "tpv"
click at [680, 158] on button "button" at bounding box center [685, 158] width 17 height 14
click at [633, 125] on div at bounding box center [621, 117] width 81 height 14
type input "ver"
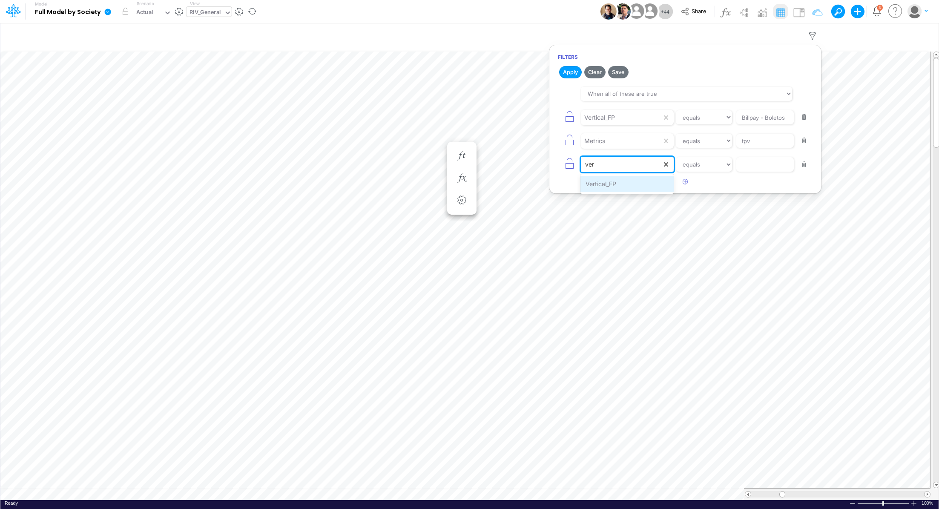
click at [615, 186] on div "Vertical_FP" at bounding box center [627, 184] width 93 height 16
click at [763, 125] on input "text" at bounding box center [766, 117] width 58 height 14
type input "Billpay - Conta"
click at [575, 73] on button "Apply" at bounding box center [570, 72] width 23 height 12
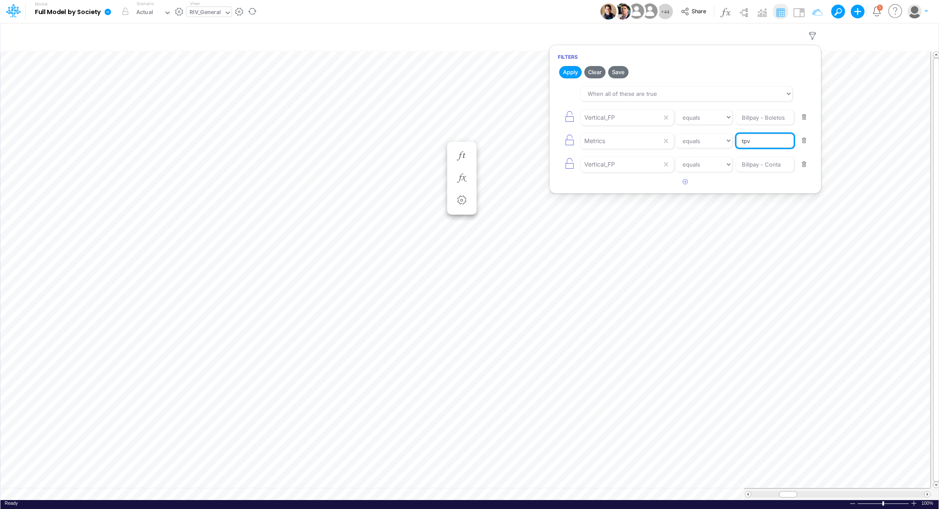
click at [764, 125] on input "tpv" at bounding box center [766, 117] width 58 height 14
click at [803, 164] on button "button" at bounding box center [804, 165] width 17 height 12
click at [573, 74] on button "Apply" at bounding box center [570, 72] width 23 height 12
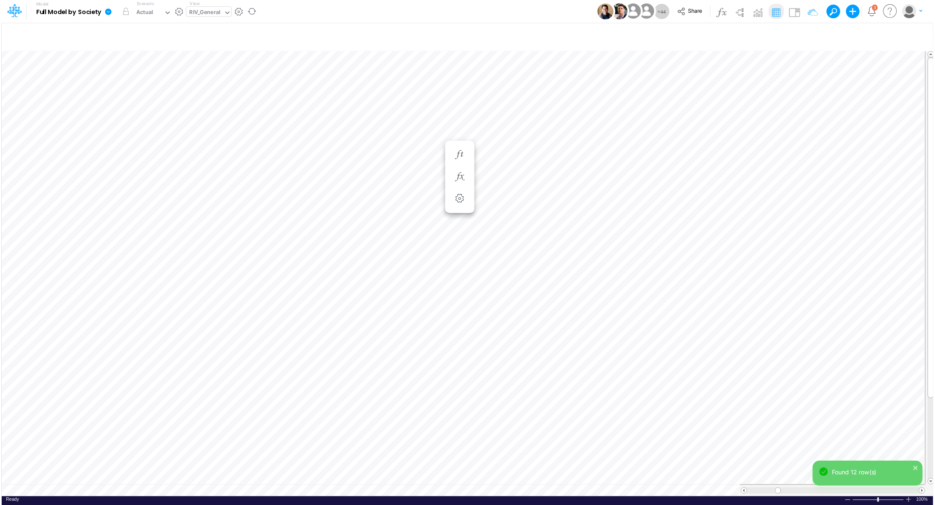
scroll to position [4, 1]
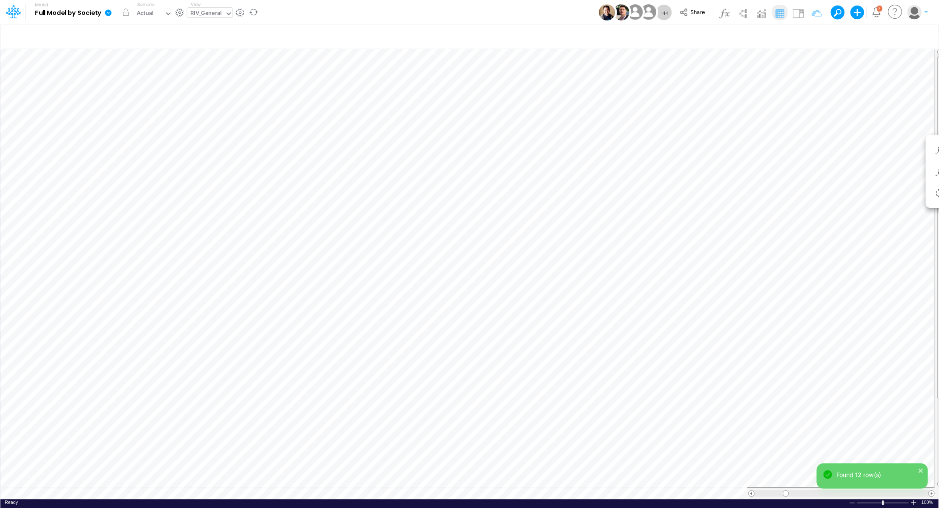
scroll to position [4, 1]
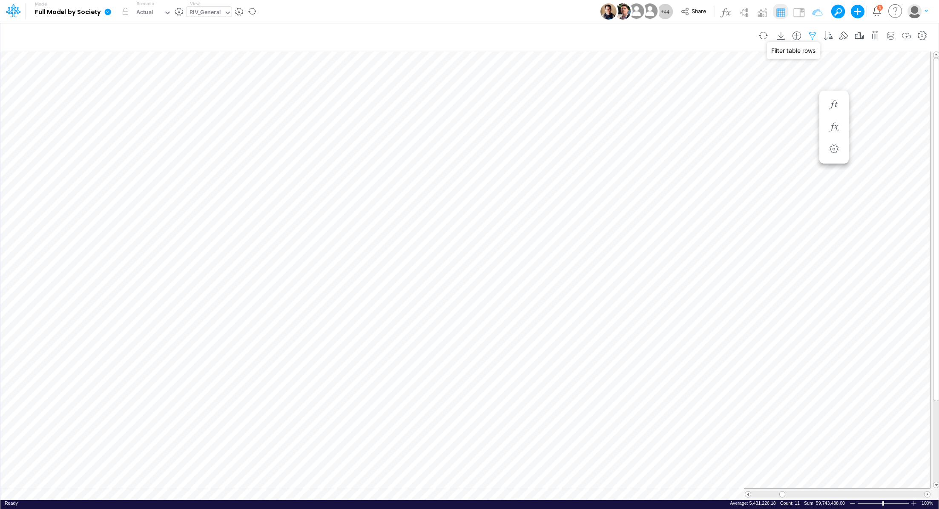
click at [813, 34] on icon "button" at bounding box center [812, 36] width 13 height 9
click at [757, 117] on input "Billpay - Boletos" at bounding box center [766, 117] width 58 height 14
drag, startPoint x: 744, startPoint y: 117, endPoint x: 820, endPoint y: 116, distance: 75.8
click at [820, 116] on article "When all of these are true When any of these are true Vertical_FP equals not eq…" at bounding box center [686, 117] width 272 height 69
type input "Billpay - Conta"
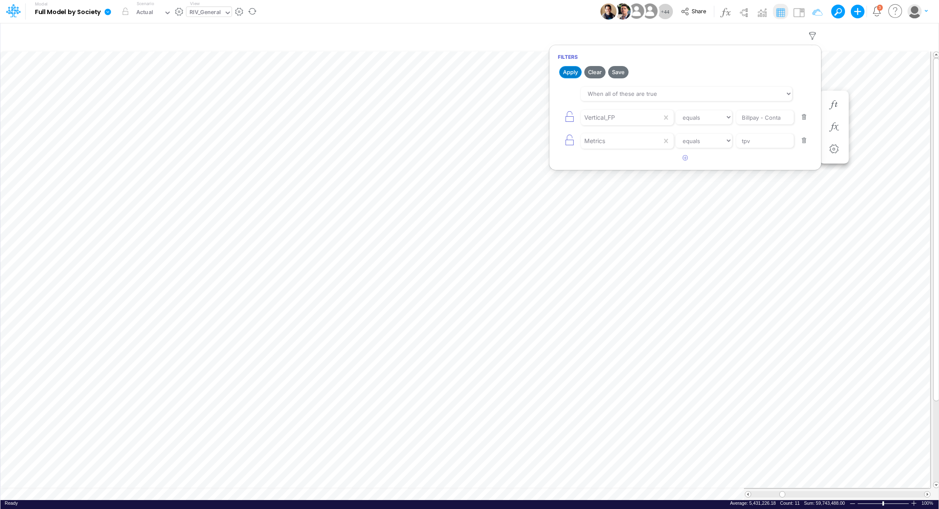
click at [576, 75] on button "Apply" at bounding box center [570, 72] width 23 height 12
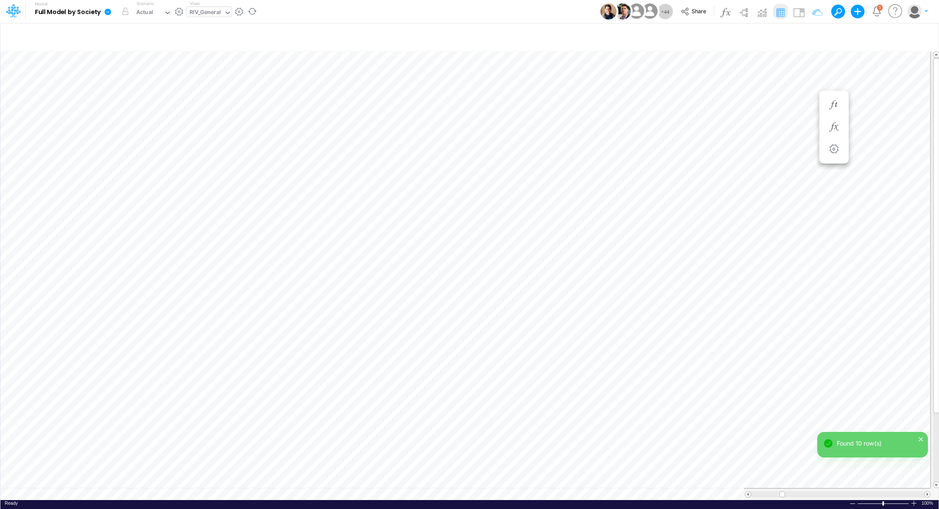
scroll to position [4, 1]
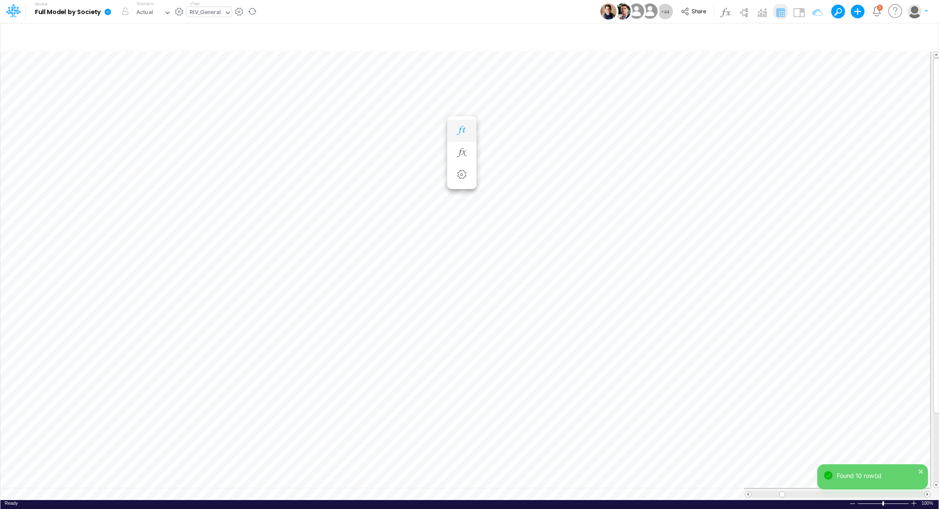
scroll to position [4, 1]
